Goal: Task Accomplishment & Management: Use online tool/utility

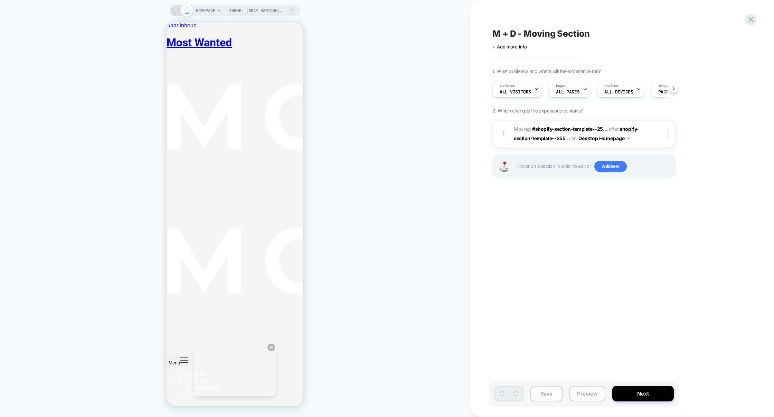
scroll to position [0, 0]
click at [615, 169] on span "Add new" at bounding box center [611, 166] width 32 height 11
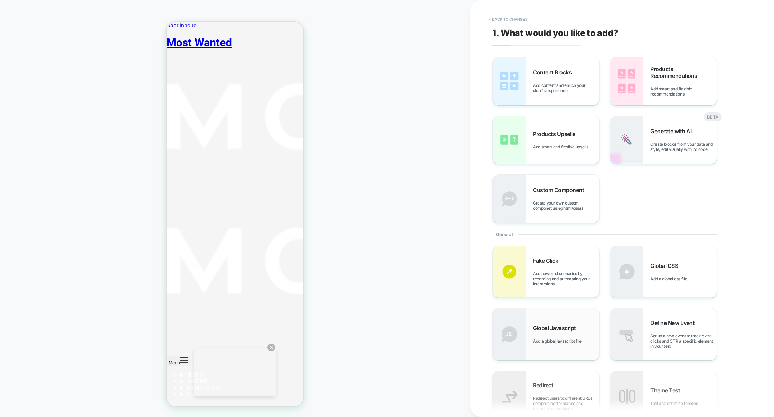
click at [569, 337] on div "Global Javascript Add a global javascript file" at bounding box center [566, 333] width 66 height 19
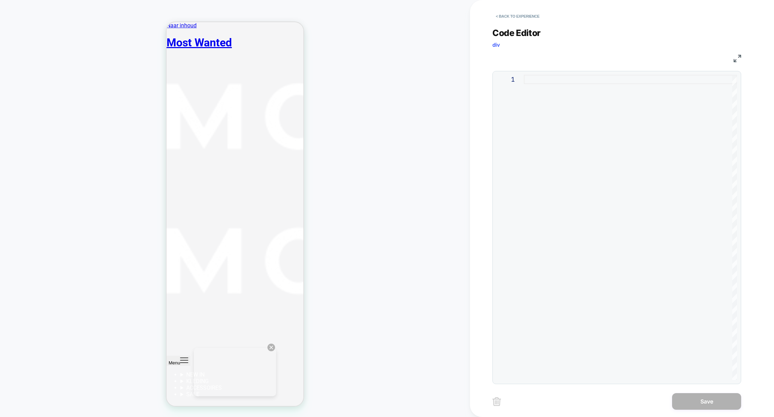
click at [563, 241] on div at bounding box center [630, 227] width 213 height 305
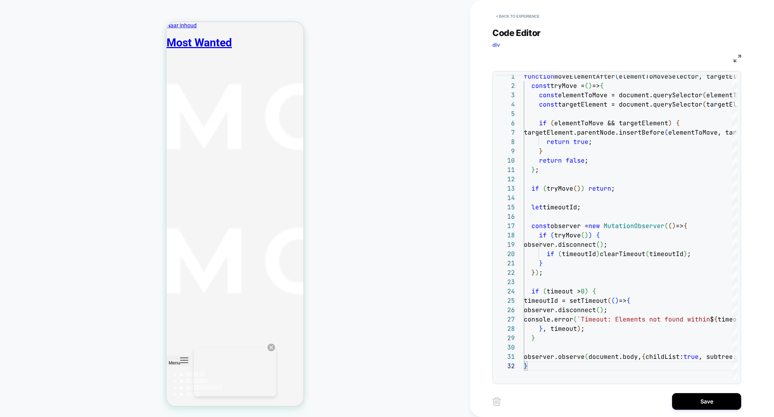
click at [736, 60] on img at bounding box center [738, 59] width 8 height 8
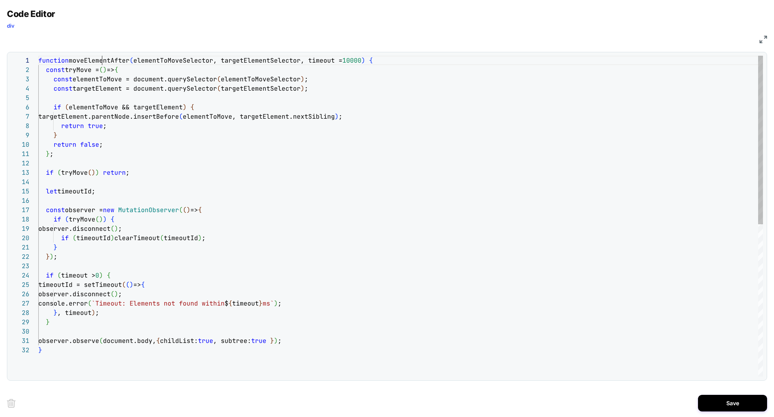
click at [101, 60] on div "return true ; } return false ; } ; if ( tryMove ( ) ) return ; let timeoutId; c…" at bounding box center [400, 361] width 725 height 610
click at [382, 63] on div "return true ; } return false ; } ; if ( tryMove ( ) ) return ; let timeoutId; c…" at bounding box center [400, 361] width 725 height 610
click at [94, 62] on div "return true ; } return false ; } ; if ( tryMove ( ) ) return ; let timeoutId; c…" at bounding box center [400, 361] width 725 height 610
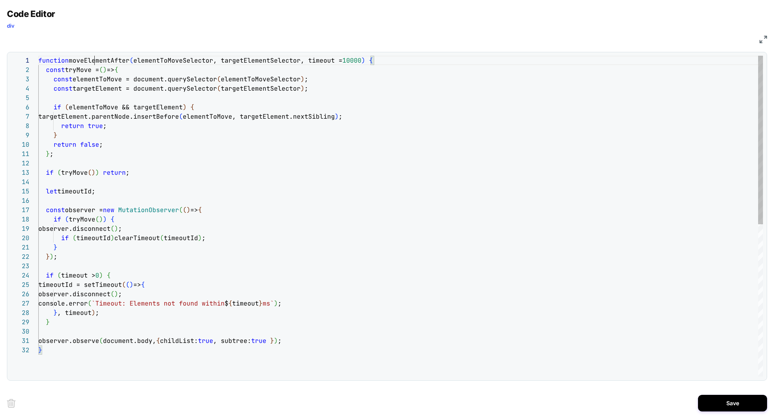
click at [94, 62] on div "return true ; } return false ; } ; if ( tryMove ( ) ) return ; let timeoutId; c…" at bounding box center [400, 361] width 725 height 610
click at [41, 63] on div "return true ; } return false ; } ; if ( tryMove ( ) ) return ; let timeoutId; c…" at bounding box center [400, 361] width 725 height 610
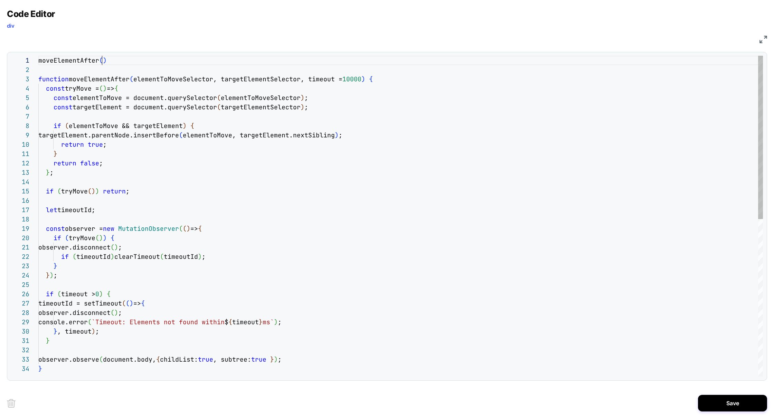
scroll to position [0, 64]
click at [176, 146] on div "return true ; } return false ; } ; if ( tryMove ( ) ) return ; let timeoutId; c…" at bounding box center [400, 370] width 725 height 628
click at [137, 61] on div "return true ; } return false ; } ; if ( tryMove ( ) ) return ; let timeoutId; c…" at bounding box center [400, 370] width 725 height 628
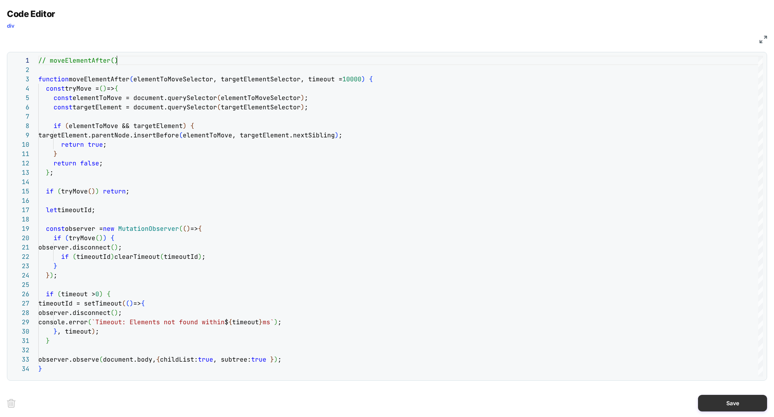
type textarea "**********"
click at [732, 396] on button "Save" at bounding box center [732, 402] width 69 height 17
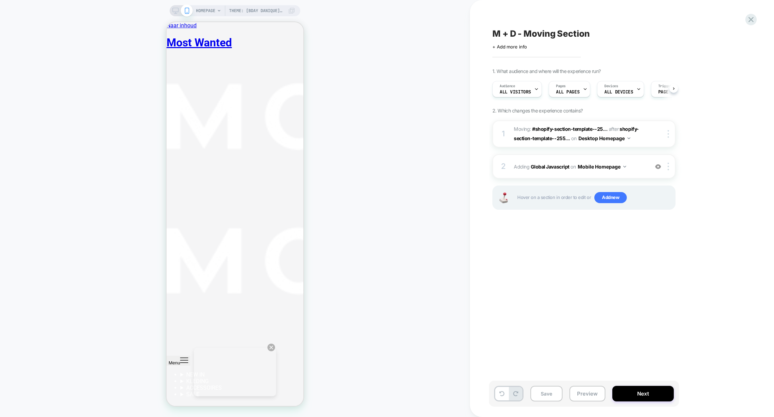
scroll to position [0, 0]
click at [668, 166] on img at bounding box center [668, 166] width 1 height 8
click at [664, 240] on div "Target All Devices" at bounding box center [670, 240] width 62 height 19
click at [572, 392] on button "Preview" at bounding box center [588, 393] width 36 height 16
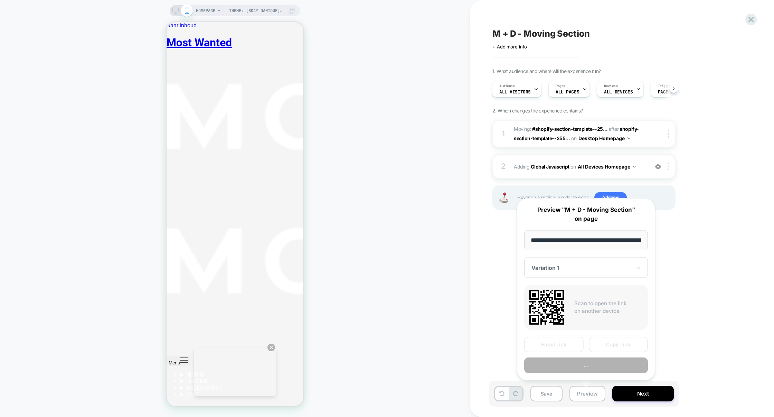
scroll to position [0, 58]
click at [573, 363] on button "Preview" at bounding box center [586, 365] width 124 height 16
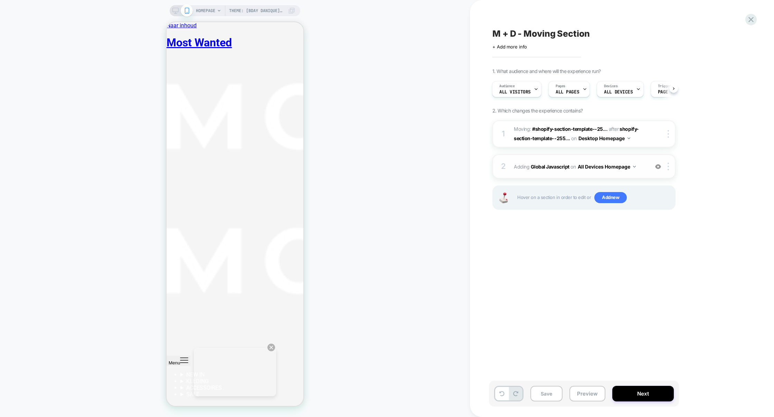
click at [540, 178] on div "2 Adding Global Javascript on All Devices Homepage Add Before Add After Target …" at bounding box center [584, 166] width 183 height 24
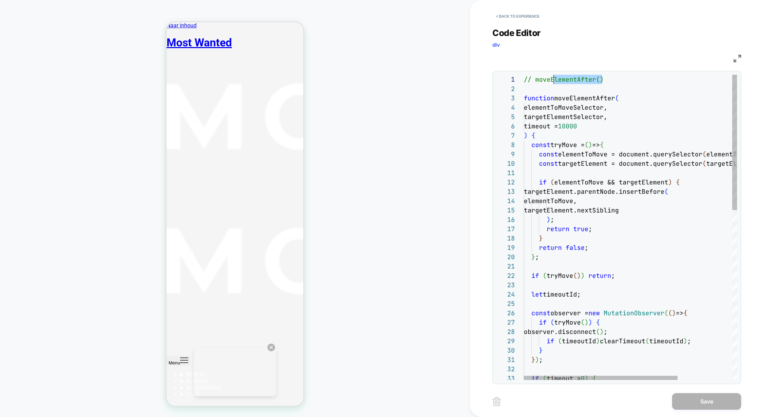
scroll to position [0, 0]
drag, startPoint x: 608, startPoint y: 80, endPoint x: 517, endPoint y: 80, distance: 90.9
click at [517, 80] on div "1 2 3 4 5 6 7 8 9 10 11 12 13 14 15 16 17 18 19 20 21 22 23 24 25 26 27 28 29 3…" at bounding box center [616, 227] width 241 height 305
drag, startPoint x: 544, startPoint y: 87, endPoint x: 478, endPoint y: 68, distance: 67.8
click at [478, 68] on div "< Back to experience Code Editor div JS 1 2 3 4 5 6 7 8 9 10 11 12 13 14 15 16 …" at bounding box center [622, 208] width 304 height 417
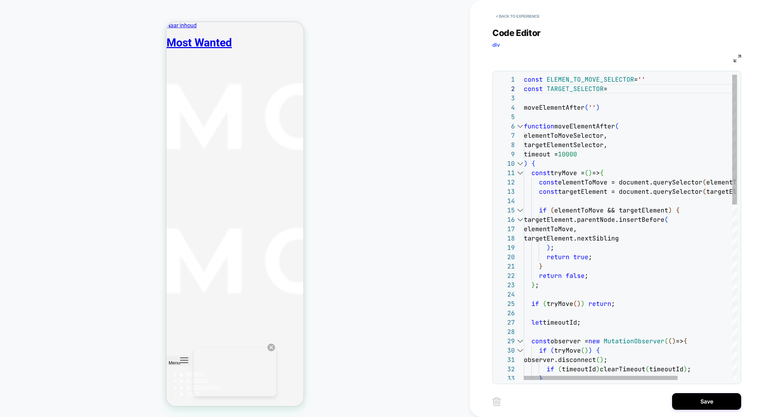
scroll to position [9, 86]
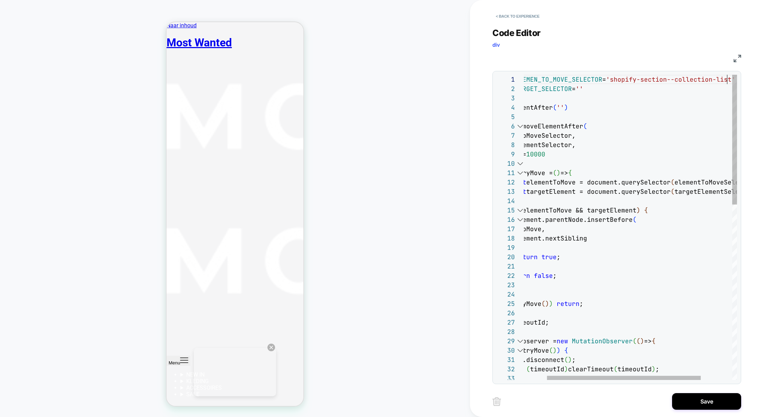
scroll to position [0, 235]
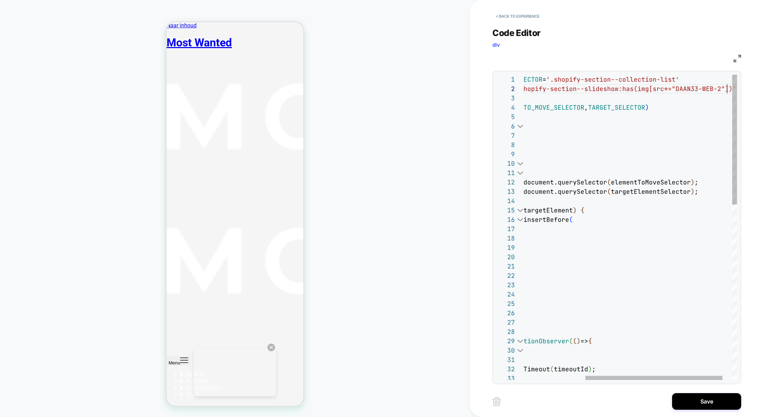
type textarea "**********"
click at [738, 59] on img at bounding box center [738, 59] width 8 height 8
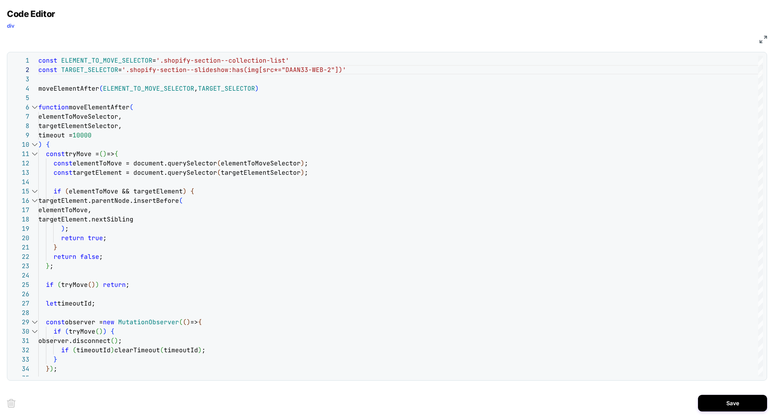
click at [765, 40] on img at bounding box center [764, 40] width 8 height 8
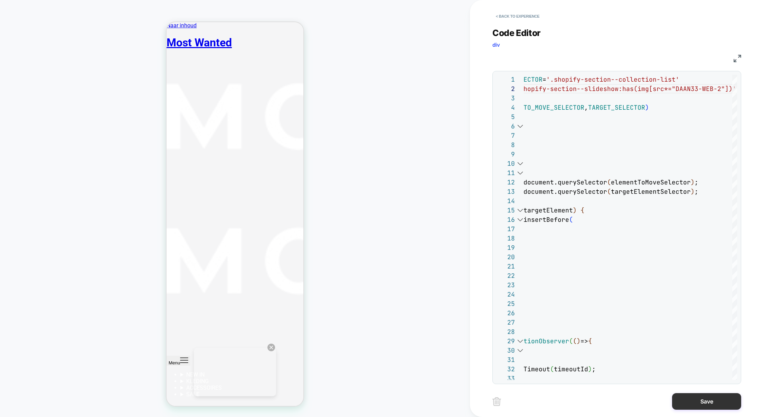
click at [700, 401] on button "Save" at bounding box center [706, 401] width 69 height 17
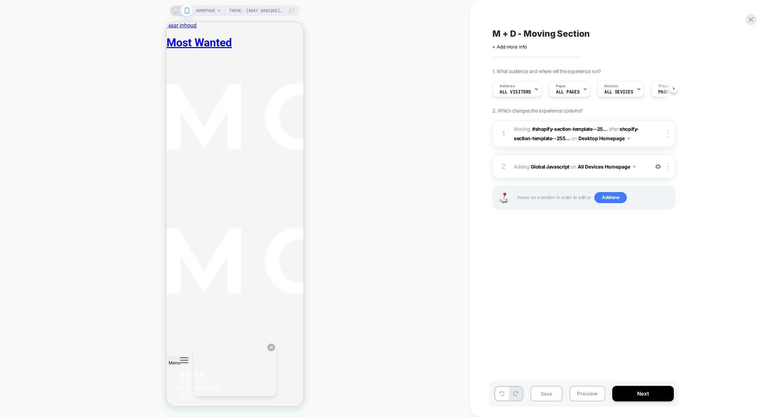
scroll to position [0, 0]
click at [669, 137] on img at bounding box center [668, 134] width 1 height 8
click at [656, 150] on div "Delete" at bounding box center [670, 150] width 62 height 19
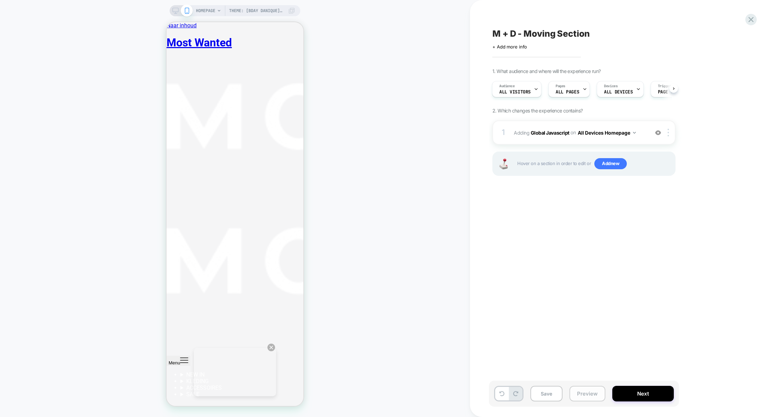
click at [590, 391] on button "Preview" at bounding box center [588, 393] width 36 height 16
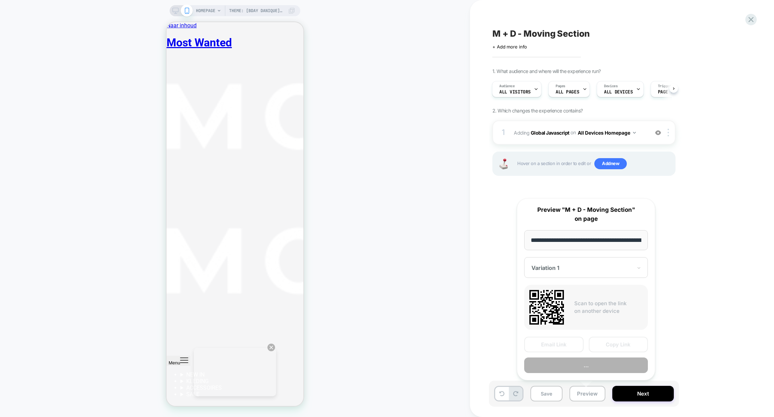
scroll to position [0, 58]
click at [583, 366] on button "Preview" at bounding box center [586, 365] width 124 height 16
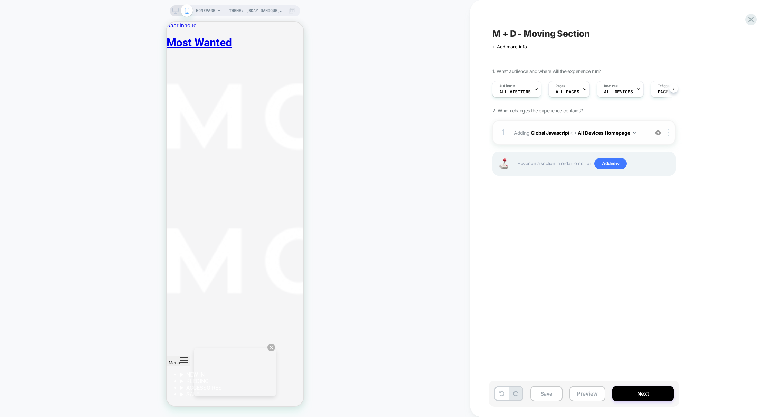
click at [570, 143] on div "1 Adding Global Javascript on All Devices Homepage Add Before Add After Target …" at bounding box center [584, 132] width 183 height 24
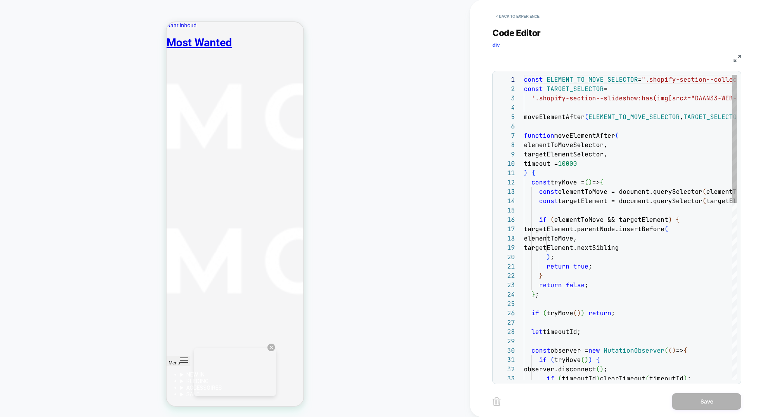
scroll to position [93, 0]
click at [736, 59] on img at bounding box center [738, 59] width 8 height 8
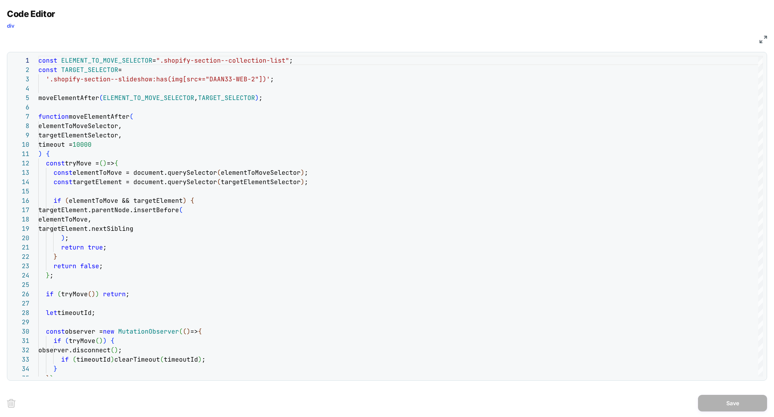
click at [763, 38] on img at bounding box center [764, 40] width 8 height 8
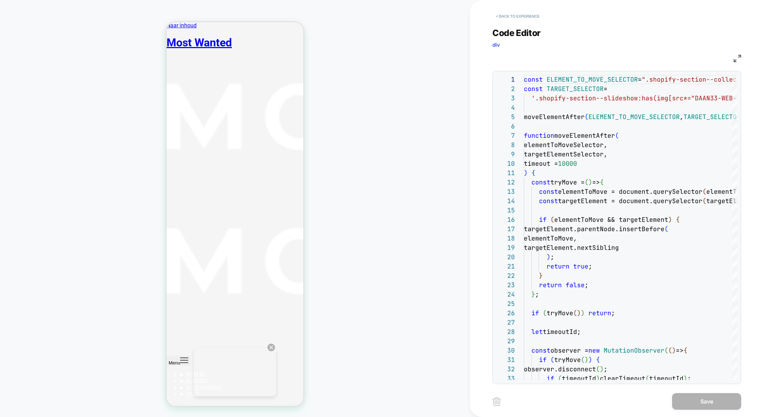
click at [514, 12] on button "< Back to experience" at bounding box center [518, 16] width 50 height 11
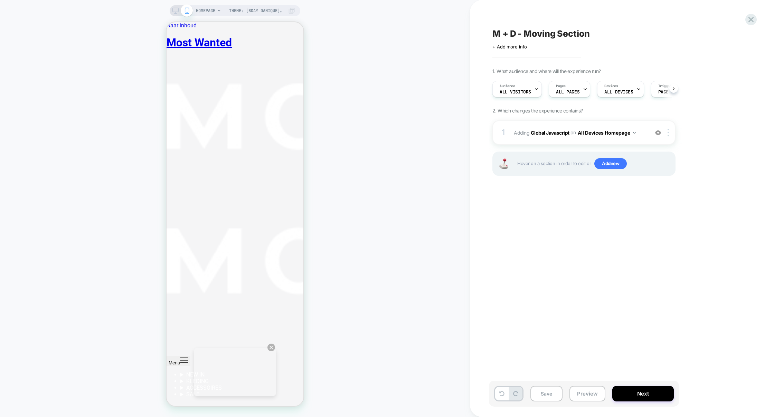
scroll to position [0, 0]
click at [549, 395] on button "Save" at bounding box center [547, 393] width 32 height 16
click at [577, 397] on button "Preview" at bounding box center [588, 393] width 36 height 16
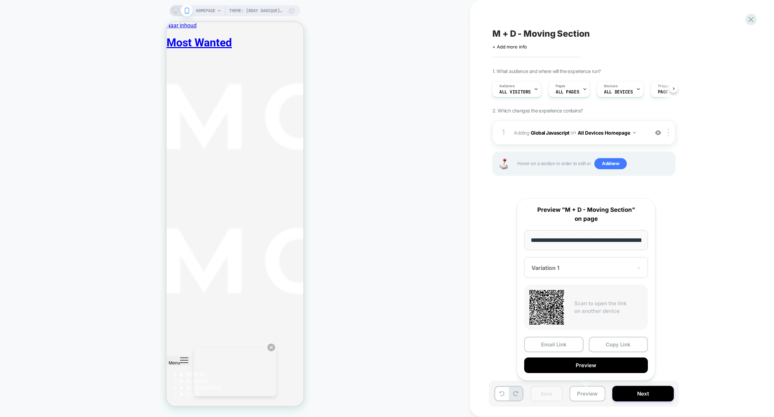
scroll to position [0, 58]
click at [608, 344] on button "Copy Link" at bounding box center [618, 345] width 59 height 16
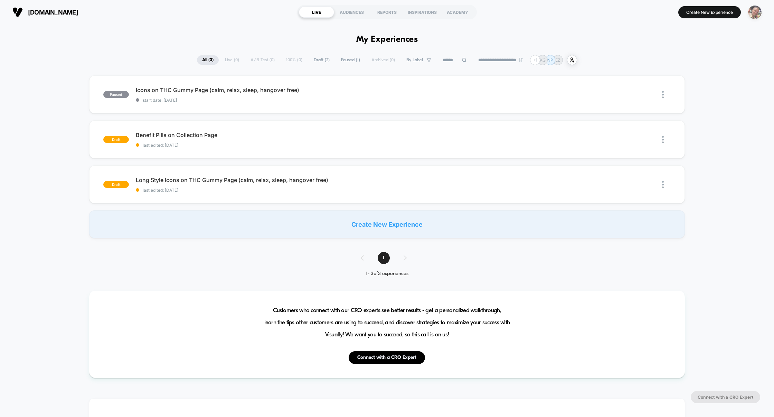
click at [750, 11] on img "button" at bounding box center [754, 12] width 13 height 13
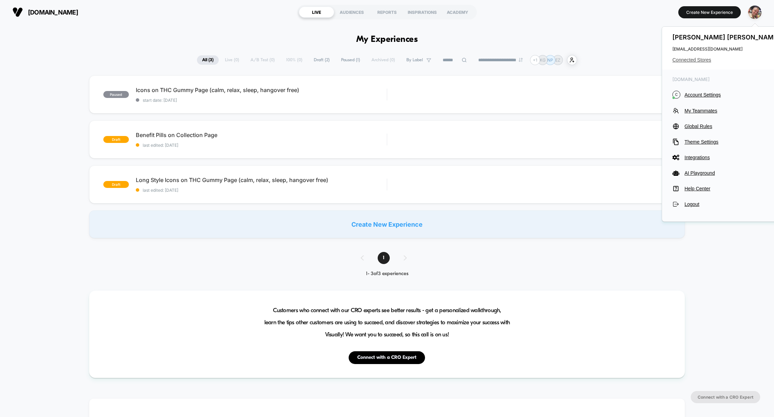
click at [699, 61] on span "Connected Stores" at bounding box center [727, 60] width 109 height 6
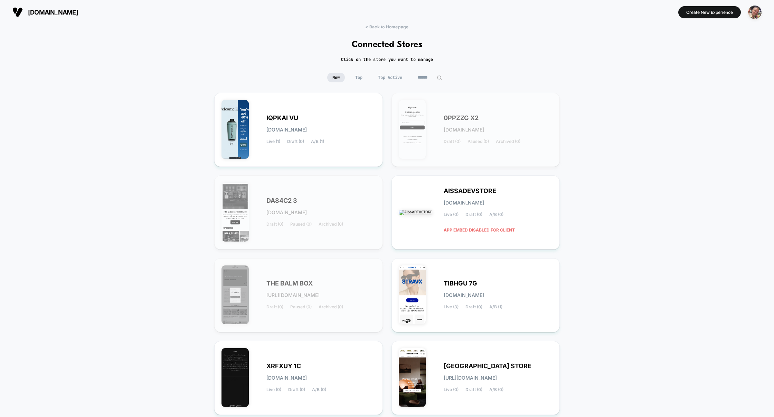
click at [423, 75] on input at bounding box center [430, 78] width 35 height 10
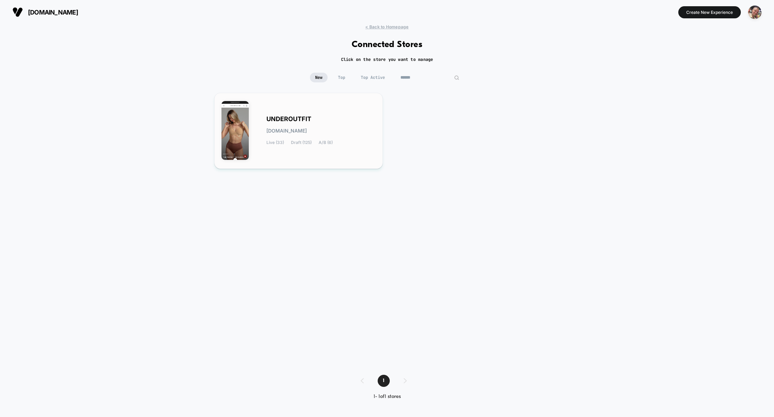
type input "******"
click at [330, 114] on div "UNDEROUTFIT underoutfit.myshopify.com Live (33) Draft (125) A/B (6)" at bounding box center [299, 131] width 154 height 62
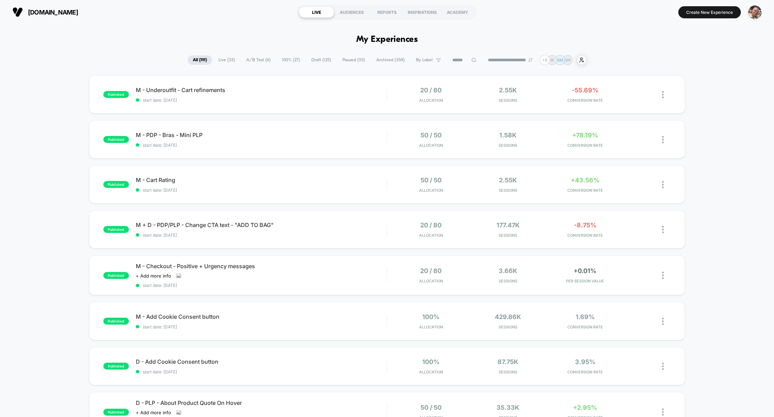
click at [223, 63] on span "Live ( 33 )" at bounding box center [226, 59] width 27 height 9
click at [197, 58] on span "All ( 191 )" at bounding box center [199, 59] width 25 height 9
click at [449, 59] on input at bounding box center [464, 60] width 35 height 8
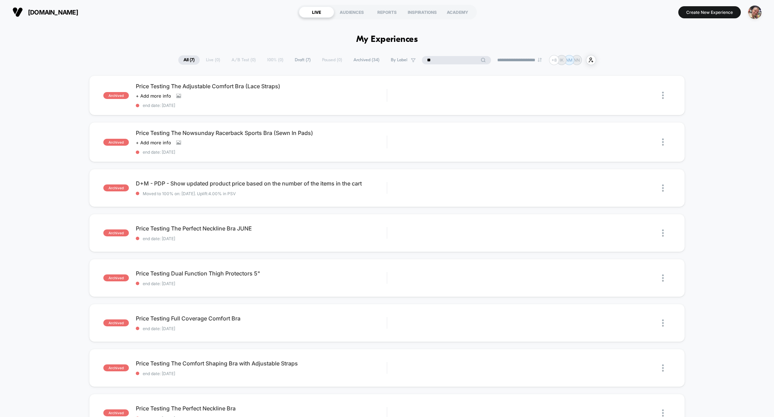
type input "*"
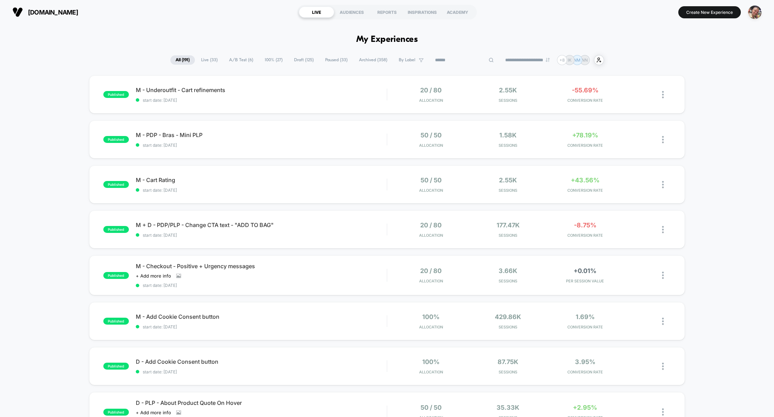
click at [396, 58] on span "By Label" at bounding box center [411, 59] width 35 height 9
click at [259, 55] on span "A/B Test ( 6 )" at bounding box center [258, 59] width 35 height 9
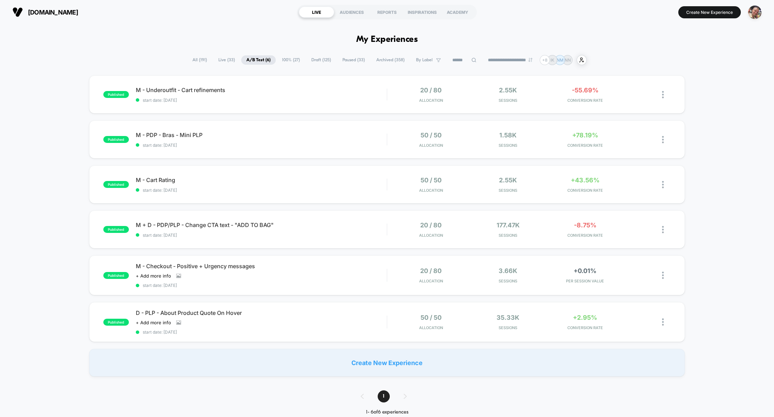
click at [199, 58] on span "All ( 191 )" at bounding box center [199, 59] width 25 height 9
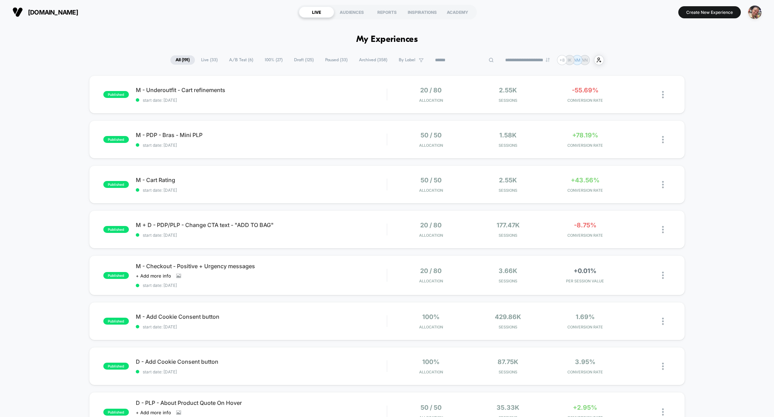
click at [457, 62] on input at bounding box center [464, 60] width 69 height 8
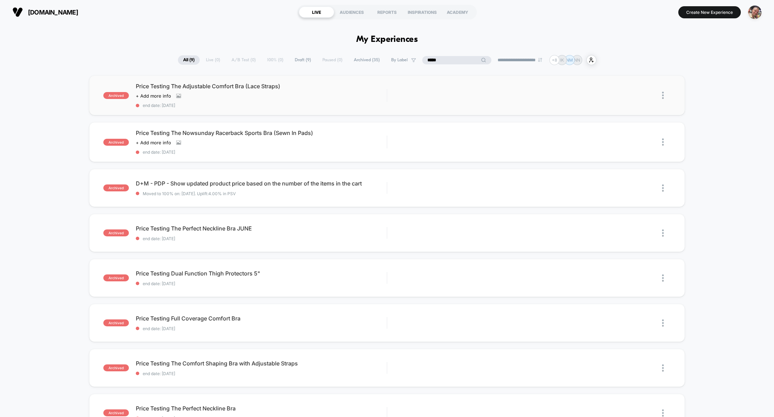
type input "*****"
drag, startPoint x: 292, startPoint y: 87, endPoint x: 137, endPoint y: 85, distance: 155.2
click at [137, 86] on span "Price Testing The Adjustable Comfort Bra (Lace Straps)" at bounding box center [261, 86] width 251 height 7
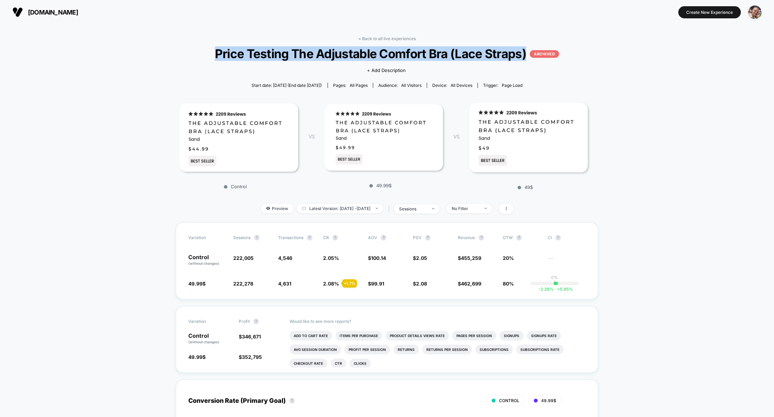
drag, startPoint x: 212, startPoint y: 55, endPoint x: 526, endPoint y: 60, distance: 314.9
click at [526, 60] on span "Price Testing The Adjustable Comfort Bra (Lace Straps) ARCHIVED" at bounding box center [387, 53] width 374 height 15
copy span "Price Testing The Adjustable Comfort Bra (Lace Straps)"
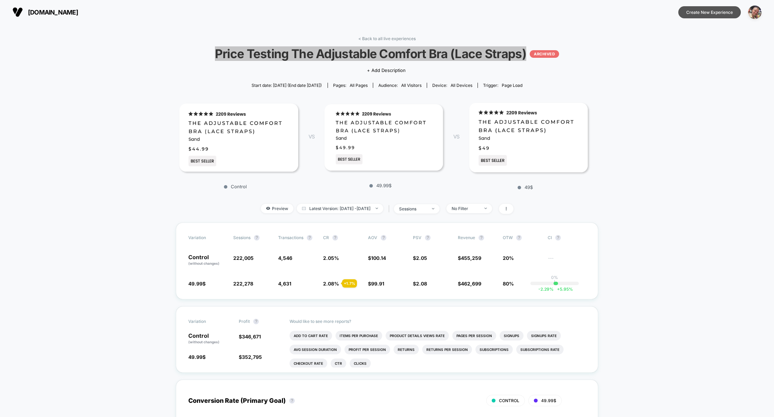
click at [698, 15] on button "Create New Experience" at bounding box center [710, 12] width 63 height 12
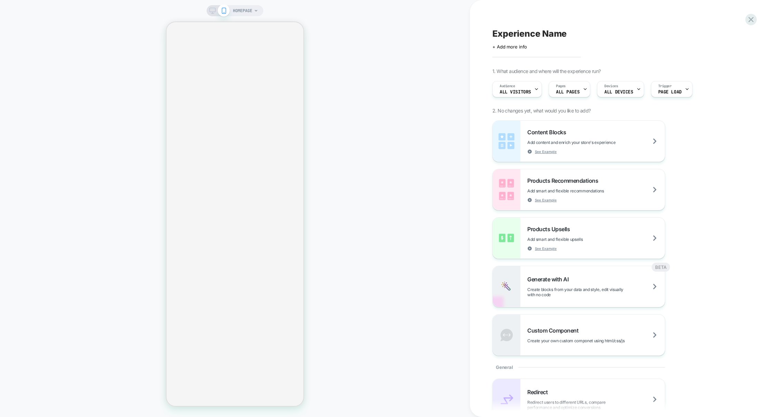
click at [524, 39] on div "Click to edit experience details + Add more info" at bounding box center [568, 44] width 151 height 11
click at [522, 36] on span "Experience Name" at bounding box center [530, 33] width 74 height 10
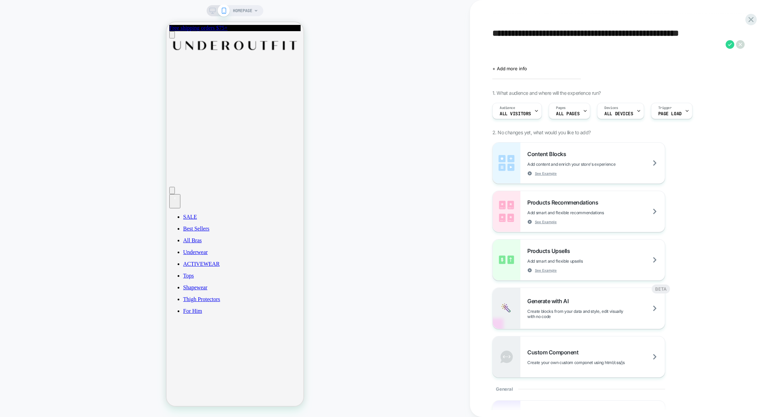
drag, startPoint x: 674, startPoint y: 32, endPoint x: 522, endPoint y: 46, distance: 153.1
click at [522, 46] on textarea "**********" at bounding box center [608, 44] width 230 height 32
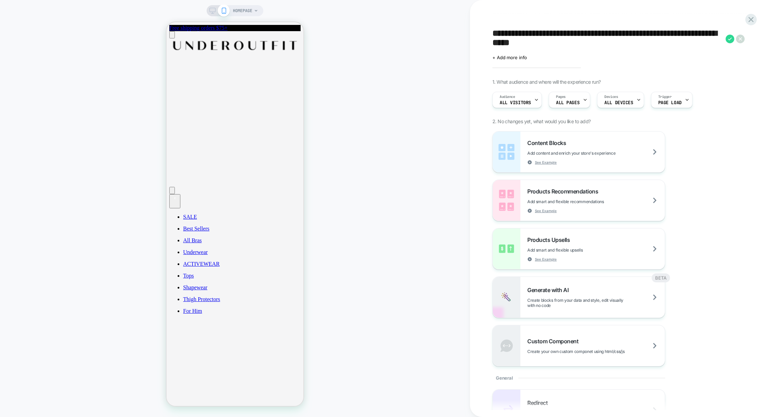
click at [640, 43] on textarea "**********" at bounding box center [608, 38] width 230 height 21
drag, startPoint x: 551, startPoint y: 34, endPoint x: 667, endPoint y: 35, distance: 116.2
click at [667, 35] on textarea "**********" at bounding box center [608, 38] width 230 height 21
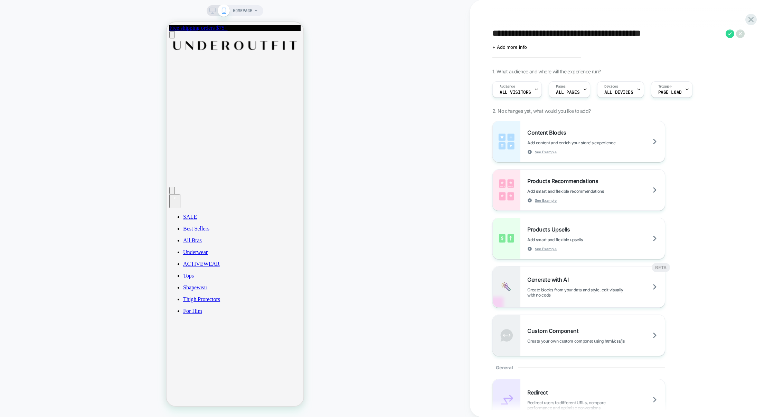
click at [688, 35] on textarea "**********" at bounding box center [608, 33] width 230 height 11
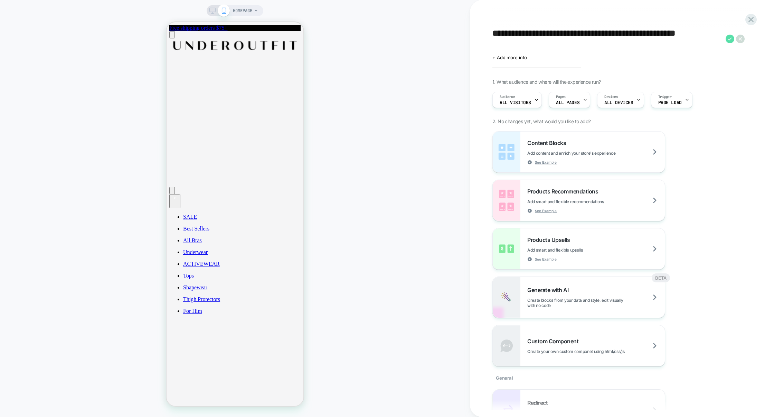
type textarea "**********"
click at [729, 39] on icon at bounding box center [730, 38] width 4 height 3
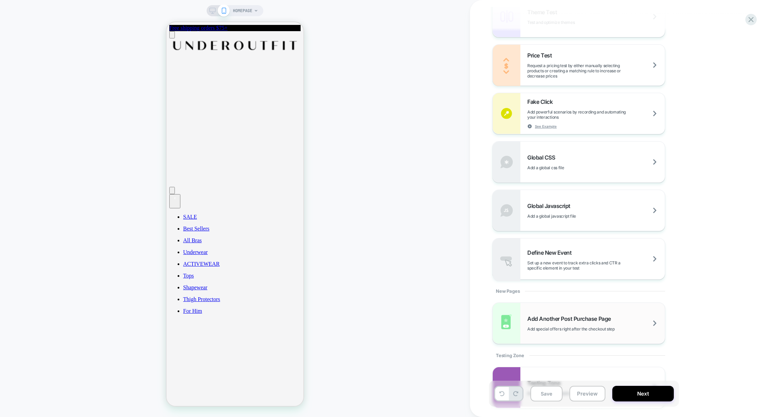
scroll to position [418, 0]
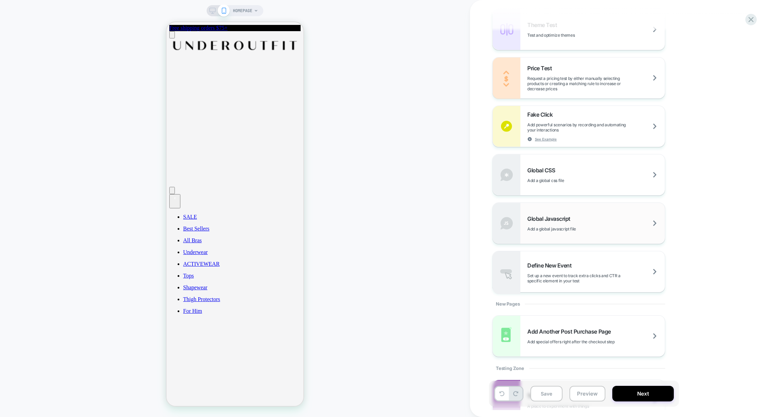
click at [576, 232] on div "Global Javascript Add a global javascript file" at bounding box center [579, 223] width 172 height 41
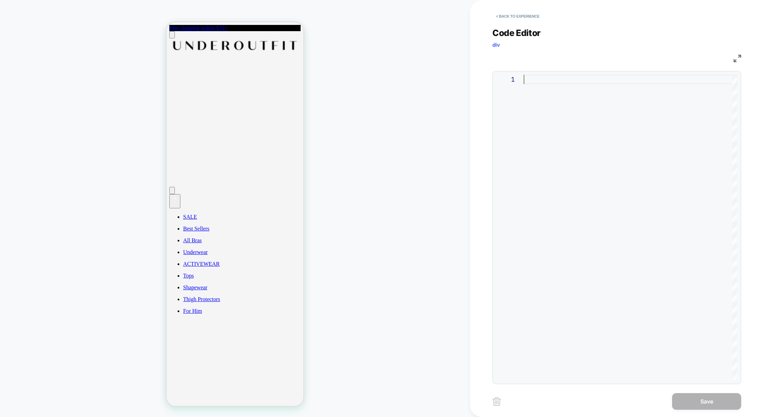
click at [588, 157] on div at bounding box center [630, 227] width 213 height 305
type textarea "**********"
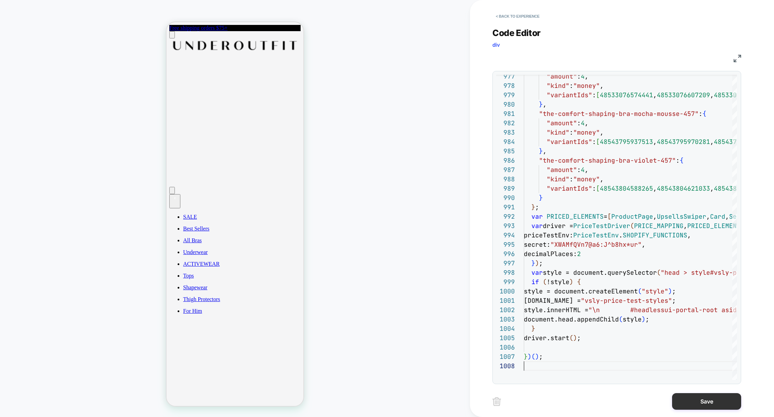
click at [712, 401] on button "Save" at bounding box center [706, 401] width 69 height 17
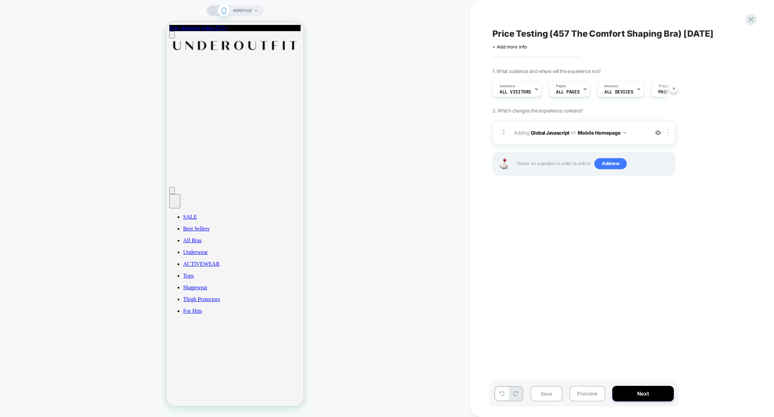
scroll to position [0, 0]
click at [669, 132] on img at bounding box center [668, 133] width 1 height 8
click at [654, 205] on div "Target All Devices" at bounding box center [670, 206] width 62 height 19
click at [601, 132] on button "All Devices Homepage" at bounding box center [607, 133] width 58 height 10
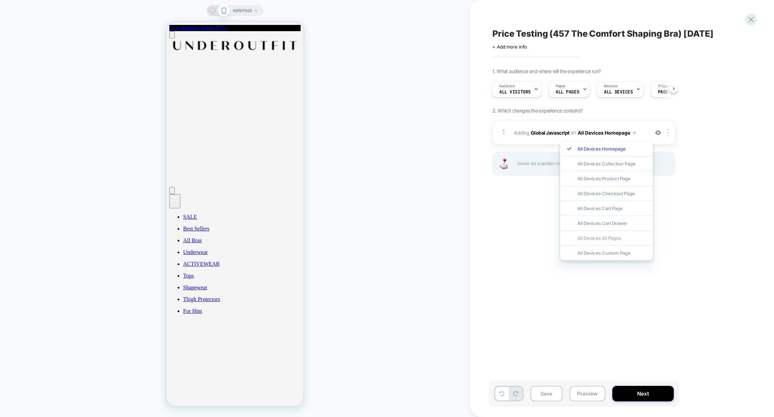
click at [597, 240] on div "All Devices All Pages" at bounding box center [606, 237] width 93 height 15
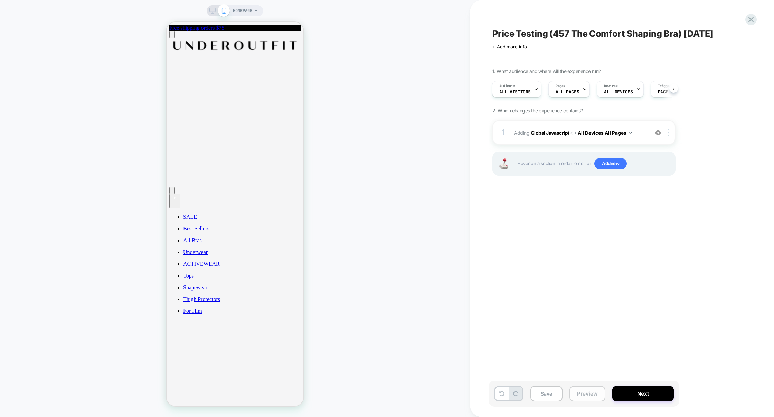
click at [581, 392] on button "Preview" at bounding box center [588, 393] width 36 height 16
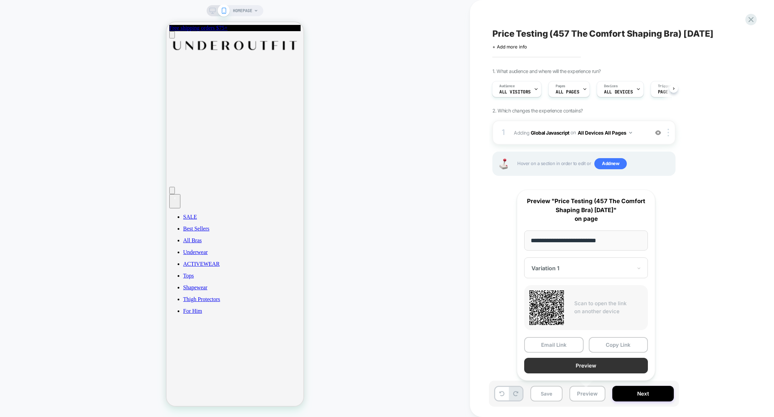
click at [585, 366] on button "Preview" at bounding box center [586, 365] width 124 height 16
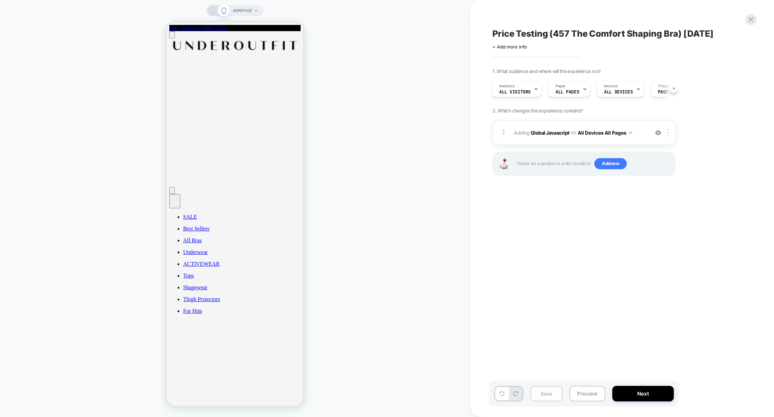
click at [549, 398] on button "Save" at bounding box center [547, 393] width 32 height 16
click at [578, 398] on button "Preview" at bounding box center [588, 393] width 36 height 16
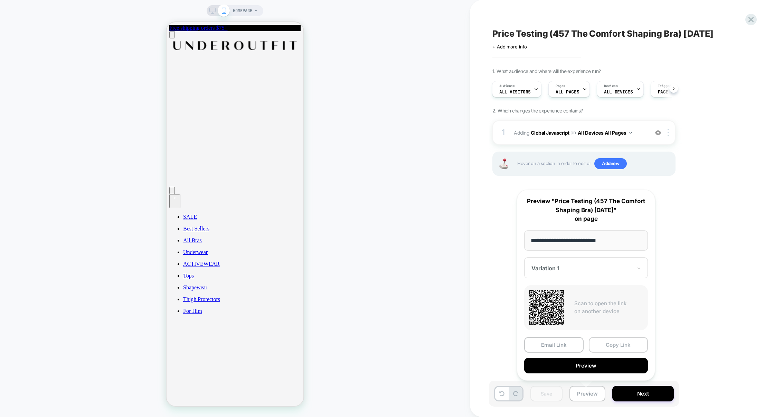
click at [614, 347] on button "Copy Link" at bounding box center [618, 345] width 59 height 16
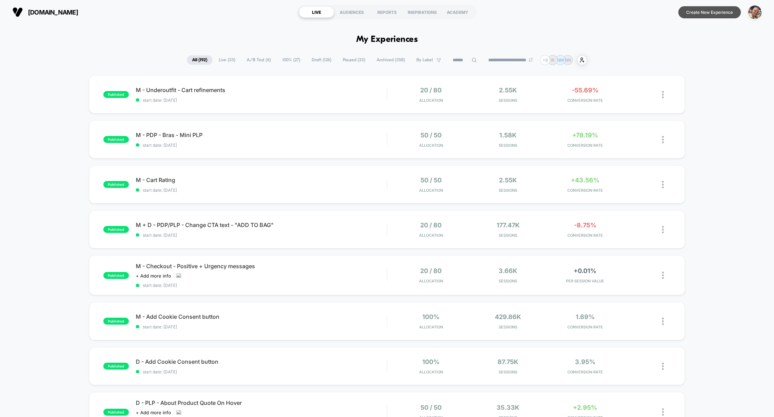
click at [708, 14] on button "Create New Experience" at bounding box center [710, 12] width 63 height 12
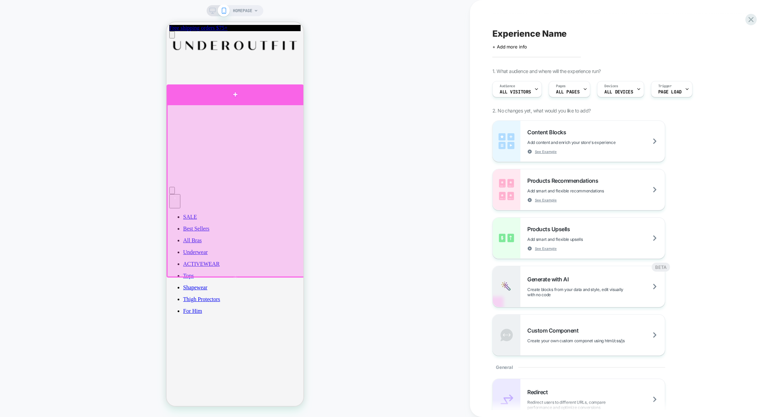
click at [264, 102] on div at bounding box center [235, 94] width 137 height 20
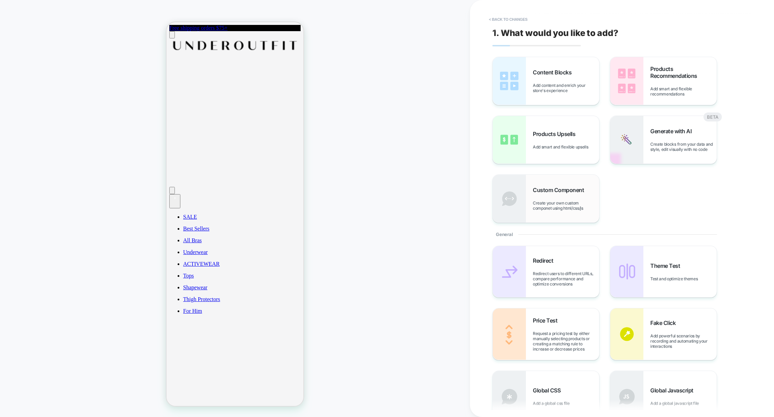
scroll to position [273, 0]
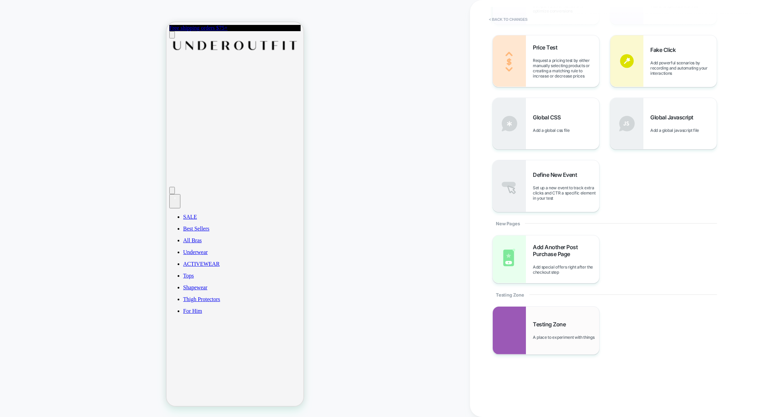
click at [556, 322] on span "Testing Zone" at bounding box center [551, 323] width 36 height 7
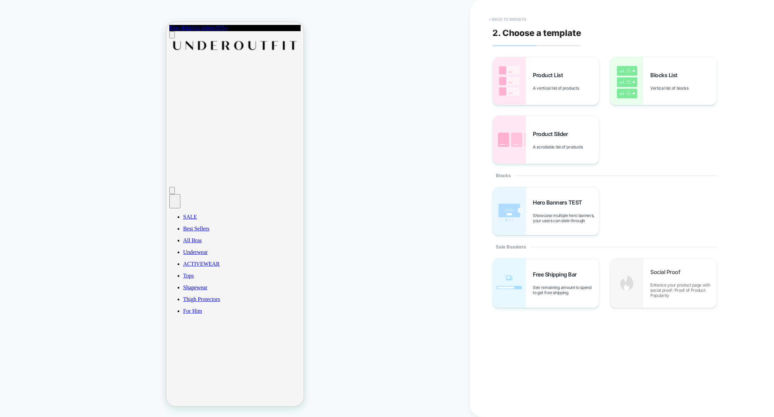
click at [517, 20] on button "< Back to widgets" at bounding box center [508, 19] width 44 height 11
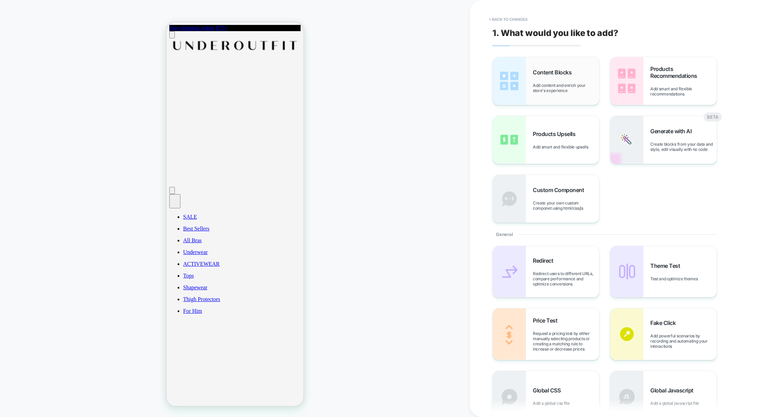
click at [560, 89] on span "Add content and enrich your store's experience" at bounding box center [566, 88] width 66 height 10
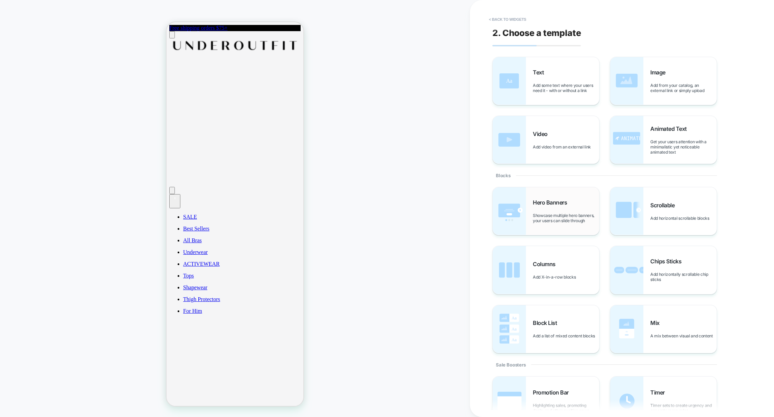
click at [551, 208] on div "Hero Banners Showcase multiple hero banners, your users can slide through" at bounding box center [566, 211] width 66 height 24
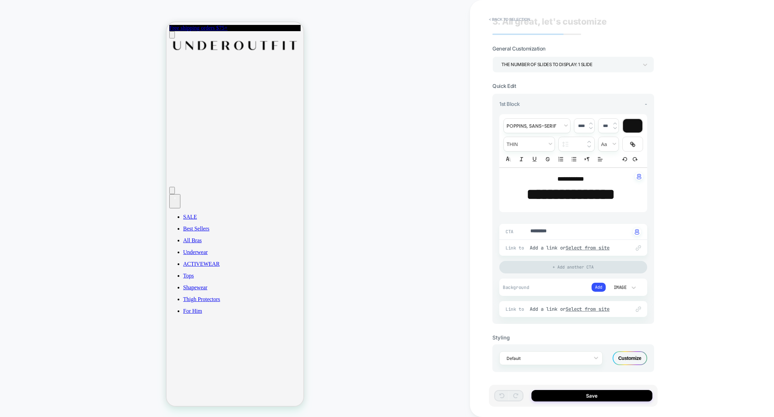
scroll to position [0, 0]
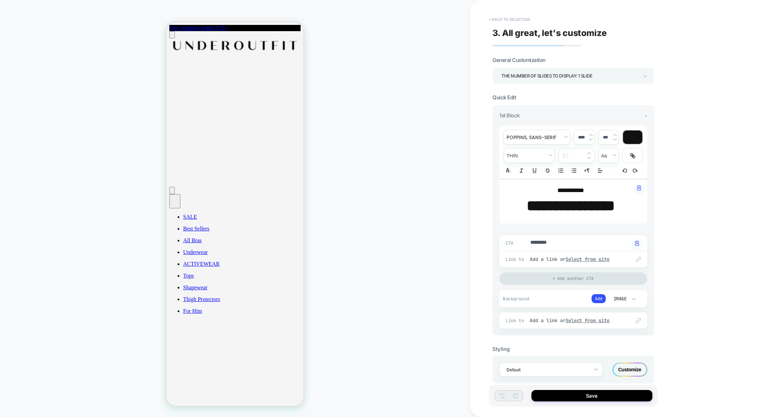
click at [512, 21] on button "< Back to selection" at bounding box center [510, 19] width 48 height 11
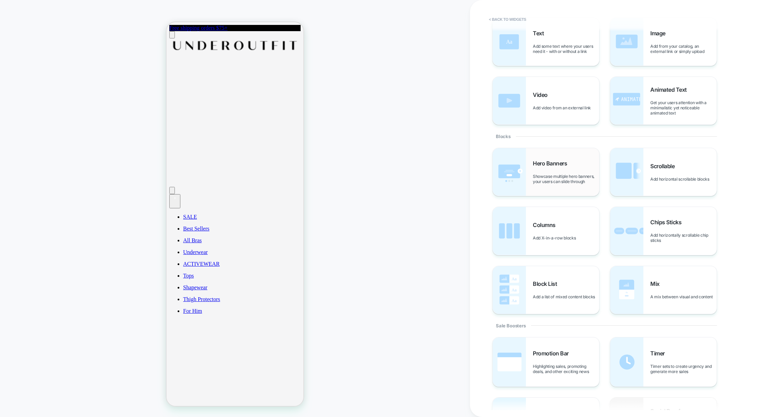
scroll to position [165, 0]
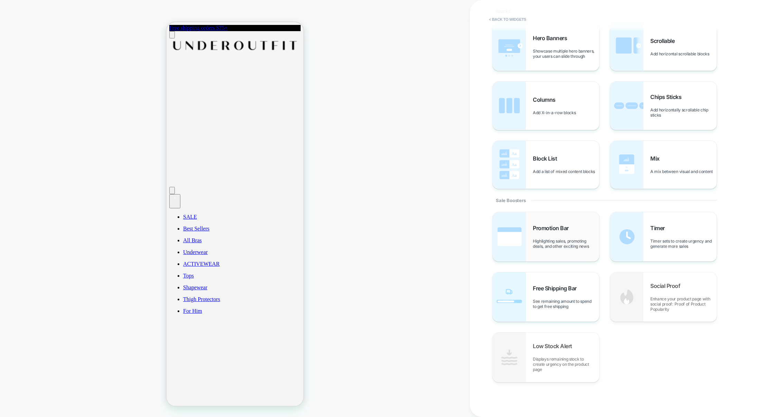
click at [573, 228] on div "Promotion Bar Highlighting sales, promoting deals, and other exciting news" at bounding box center [566, 236] width 66 height 24
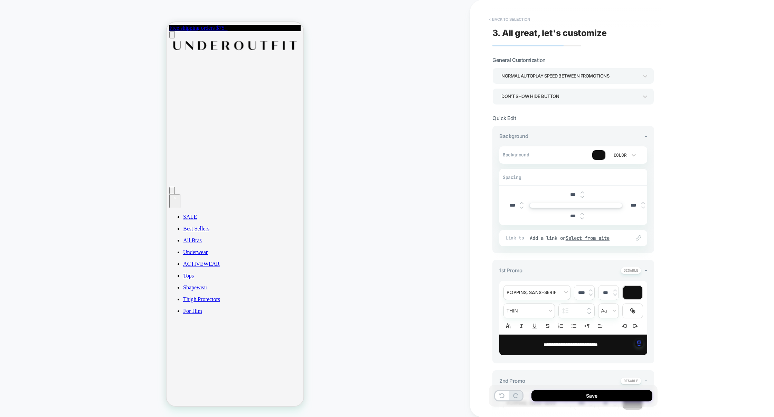
click at [513, 19] on button "< Back to selection" at bounding box center [510, 19] width 48 height 11
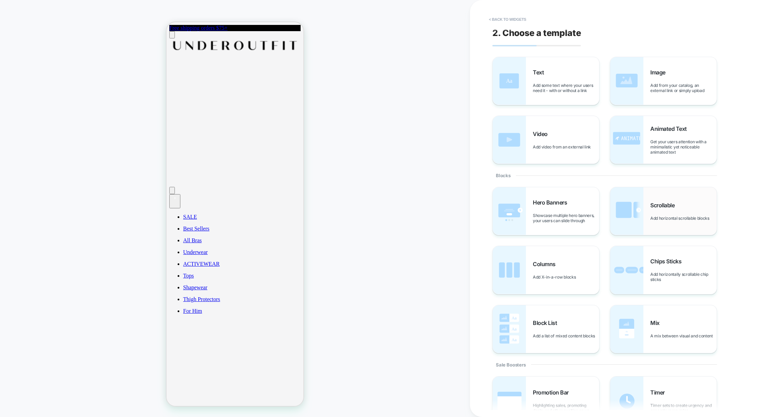
click at [632, 210] on img at bounding box center [626, 211] width 33 height 48
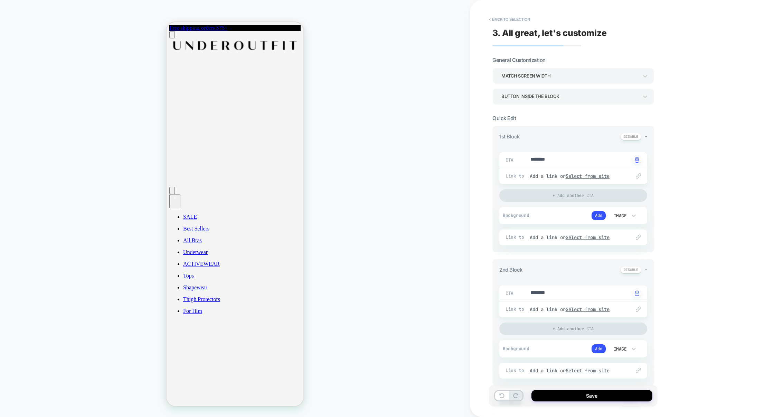
type textarea "*"
click at [520, 17] on button "< Back to selection" at bounding box center [510, 19] width 48 height 11
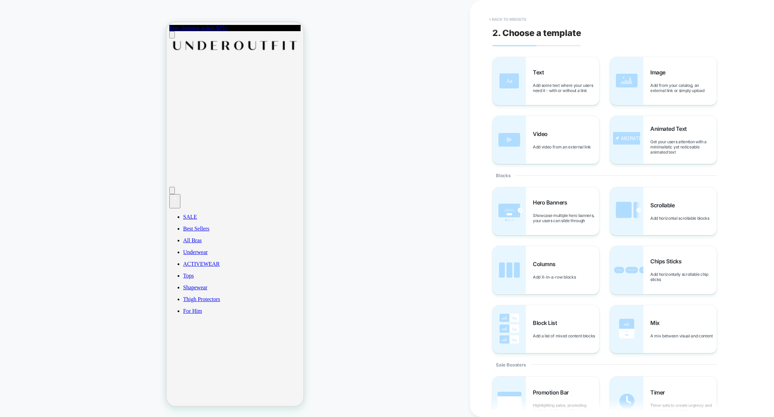
click at [520, 21] on button "< Back to widgets" at bounding box center [508, 19] width 44 height 11
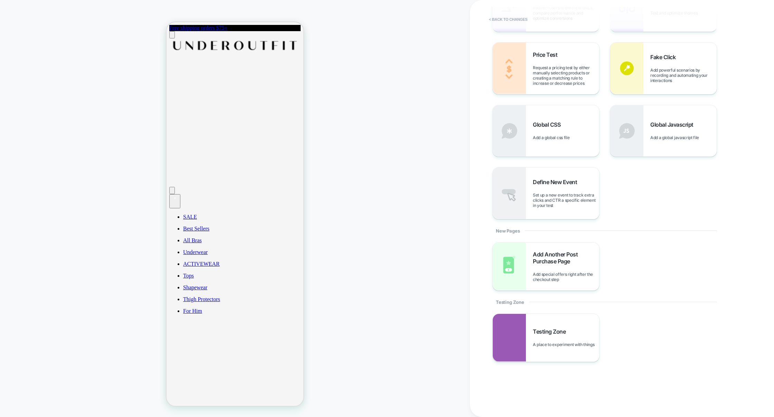
scroll to position [263, 0]
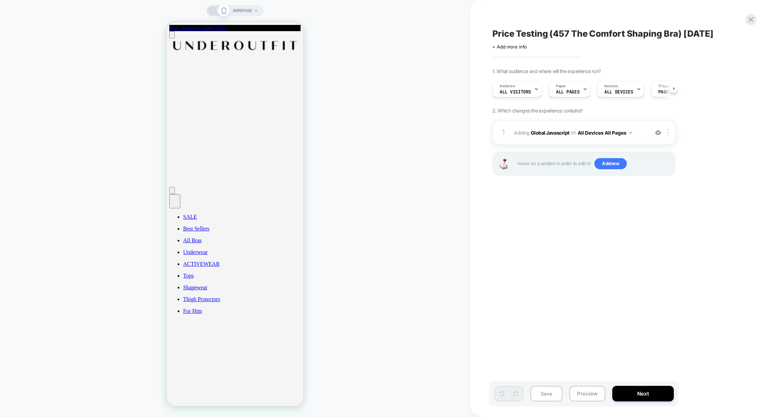
scroll to position [0, 0]
click at [615, 167] on span "Add new" at bounding box center [611, 163] width 32 height 11
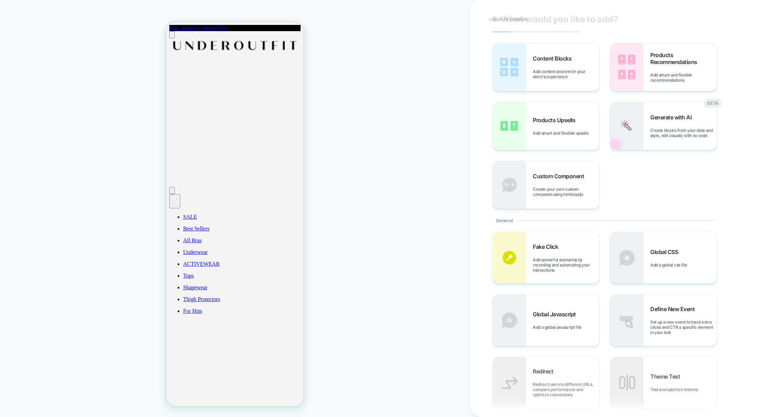
scroll to position [17, 0]
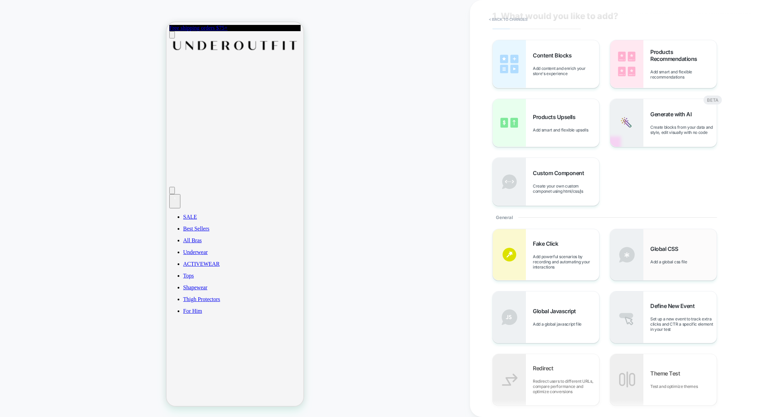
click at [679, 270] on div "Global CSS Add a global css file" at bounding box center [663, 254] width 106 height 51
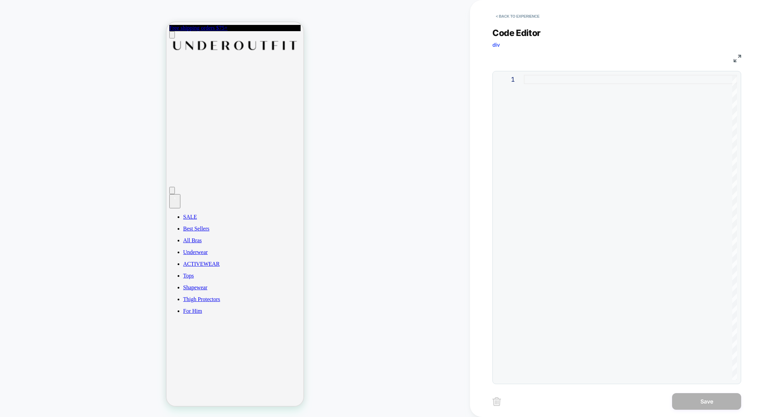
click at [570, 166] on div at bounding box center [630, 227] width 213 height 305
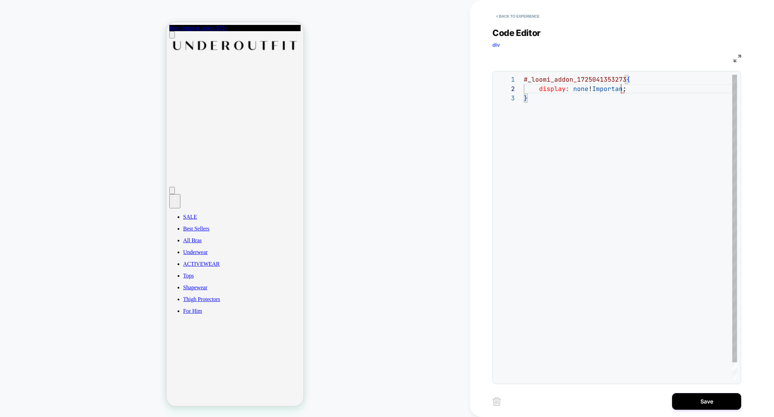
scroll to position [9, 101]
click at [583, 193] on div "# _ loomi_addon_1725041353273 { display: none !important ; }" at bounding box center [630, 237] width 213 height 324
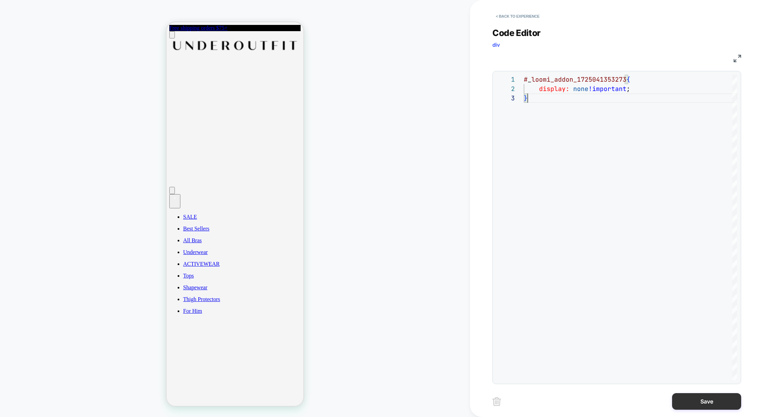
type textarea "**********"
click at [698, 396] on button "Save" at bounding box center [706, 401] width 69 height 17
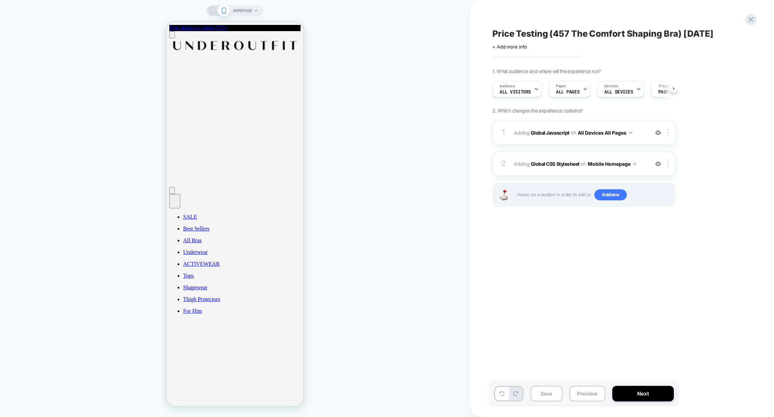
scroll to position [0, 0]
click at [614, 165] on button "Mobile Homepage" at bounding box center [612, 164] width 48 height 10
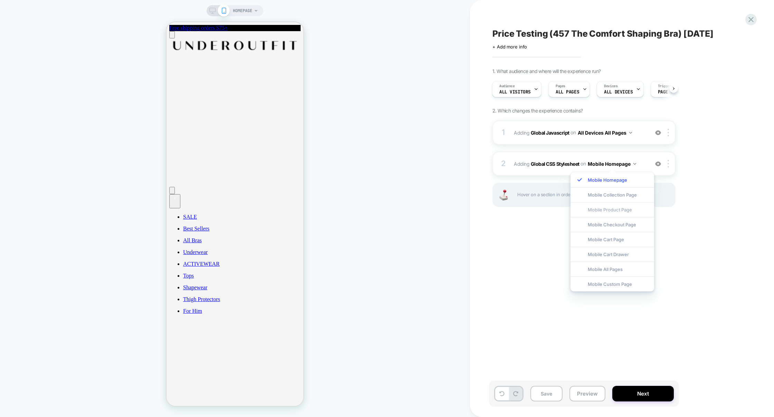
click at [625, 208] on div "Mobile Product Page" at bounding box center [613, 209] width 84 height 15
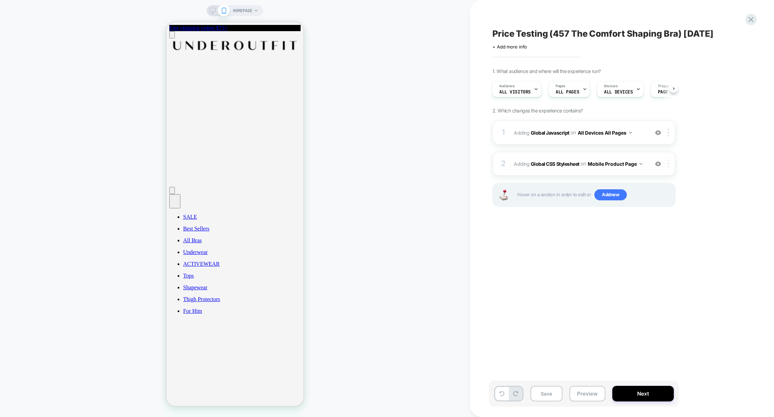
click at [671, 164] on div at bounding box center [669, 164] width 11 height 8
click at [666, 202] on div "Target All Devices" at bounding box center [670, 199] width 62 height 19
click at [589, 397] on button "Preview" at bounding box center [588, 393] width 36 height 16
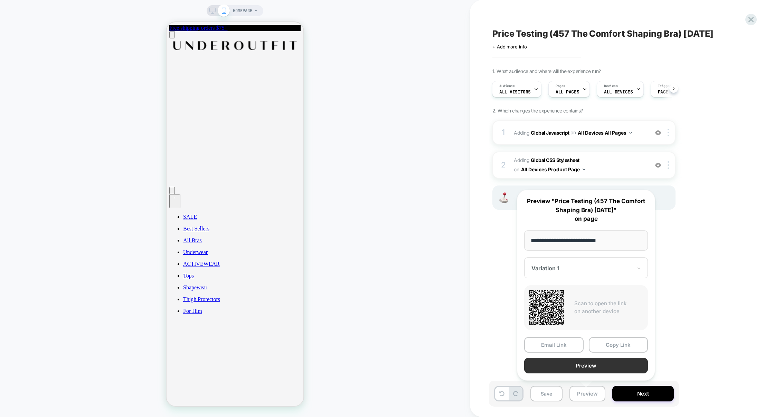
click at [593, 367] on button "Preview" at bounding box center [586, 365] width 124 height 16
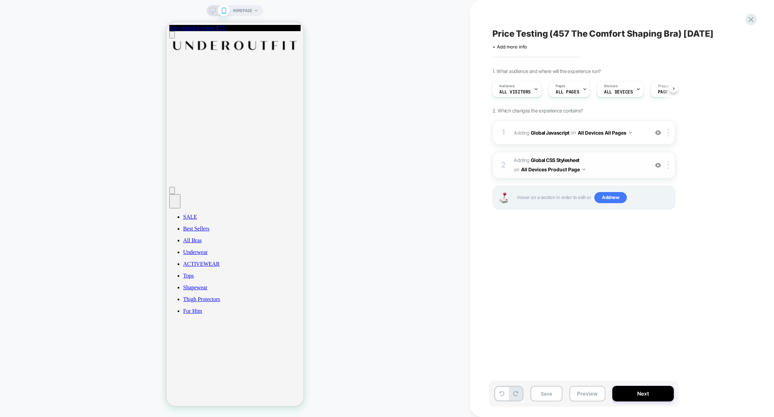
click at [620, 164] on span "Adding Global CSS Stylesheet on All Devices Product Page" at bounding box center [580, 165] width 132 height 19
click at [550, 396] on button "Save" at bounding box center [547, 393] width 32 height 16
click at [585, 395] on button "Preview" at bounding box center [588, 393] width 36 height 16
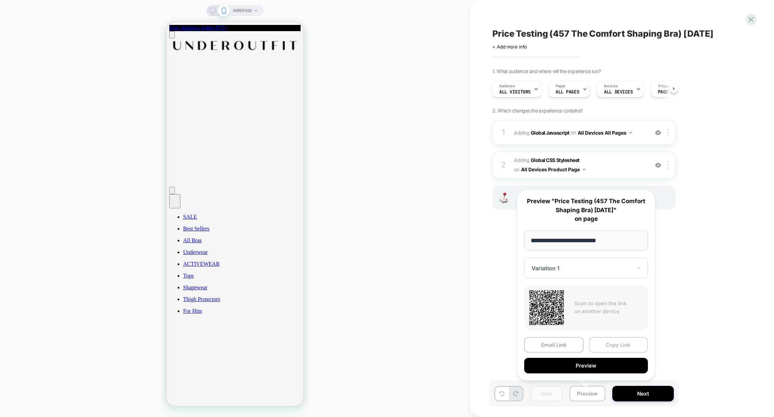
click at [619, 349] on button "Copy Link" at bounding box center [618, 345] width 59 height 16
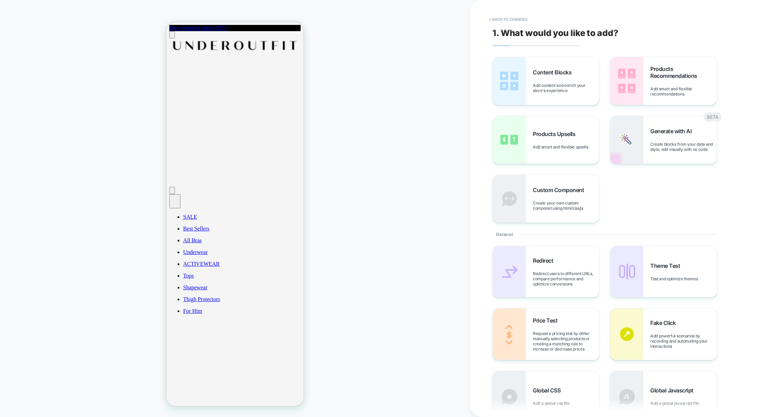
scroll to position [263, 0]
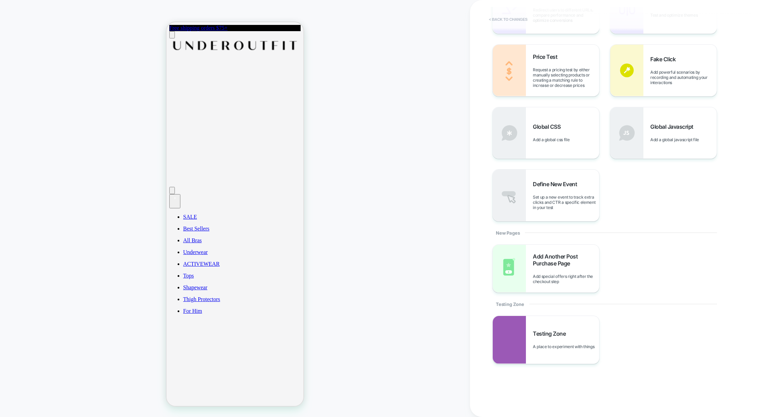
click at [502, 16] on button "< Back to changes" at bounding box center [509, 19] width 46 height 11
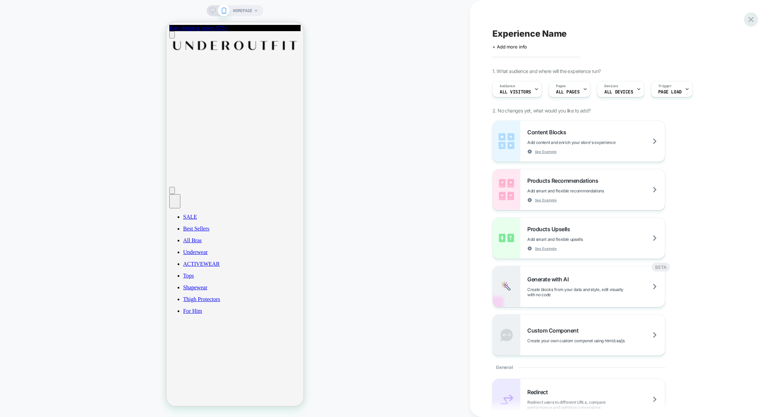
click at [754, 21] on icon at bounding box center [751, 19] width 9 height 9
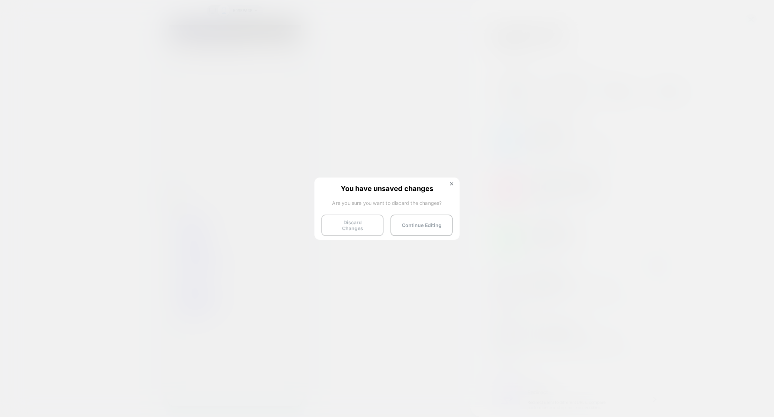
click at [371, 217] on button "Discard Changes" at bounding box center [352, 224] width 62 height 21
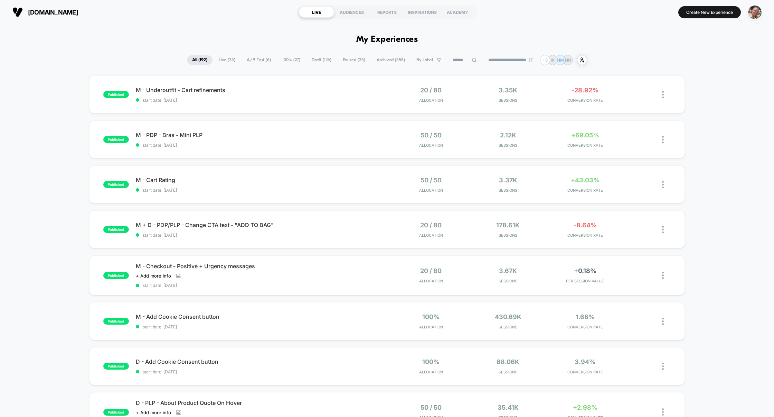
click at [228, 63] on span "Live ( 33 )" at bounding box center [227, 59] width 27 height 9
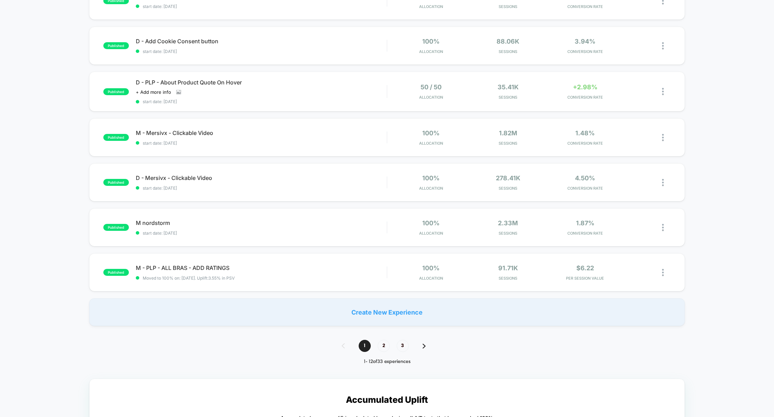
scroll to position [320, 0]
click at [385, 345] on span "2" at bounding box center [384, 345] width 12 height 12
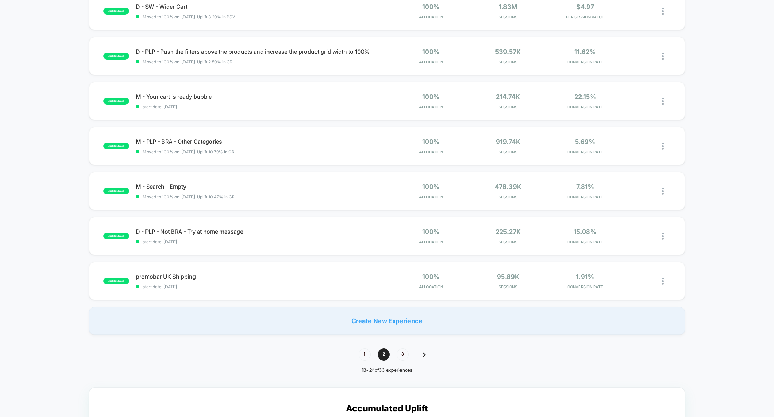
scroll to position [330, 0]
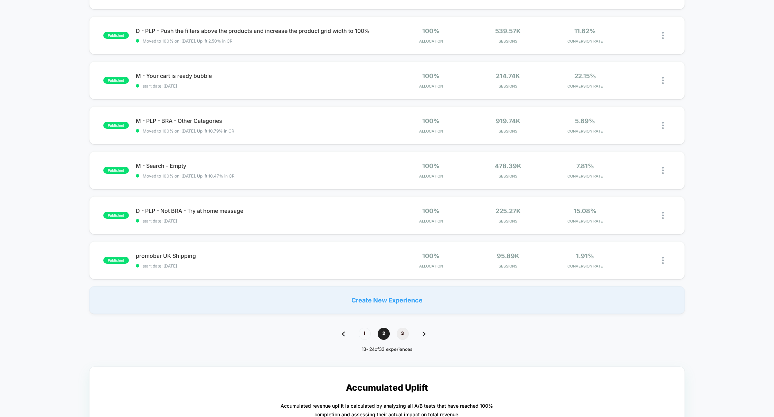
click at [397, 332] on span "3" at bounding box center [403, 333] width 12 height 12
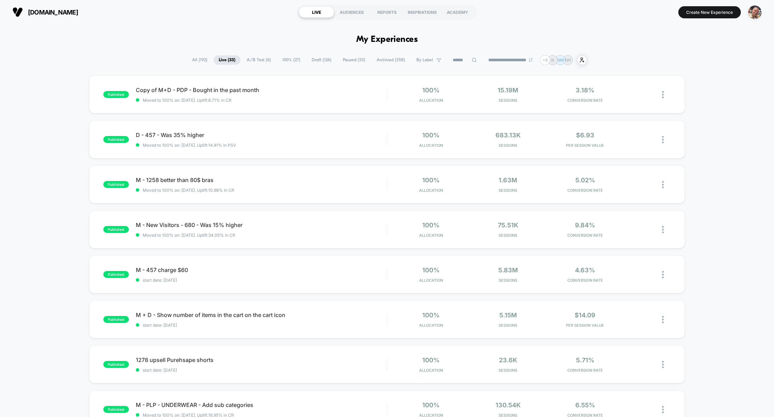
scroll to position [2, 0]
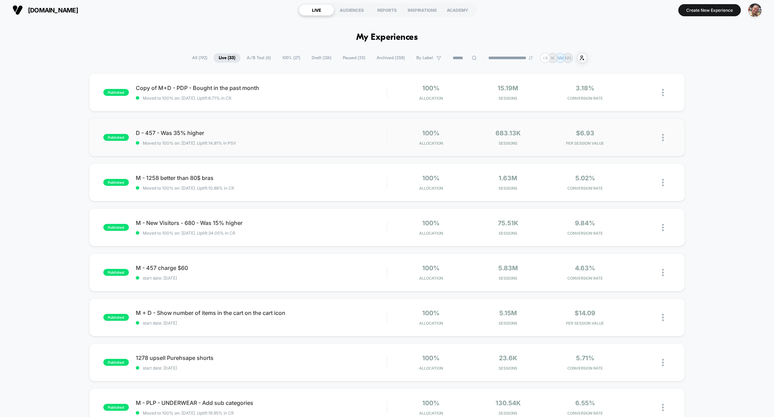
click at [287, 146] on div "published D - 457 - Was 35% higher Moved to 100% on: [DATE] . Uplift: 14.81% in…" at bounding box center [387, 137] width 596 height 38
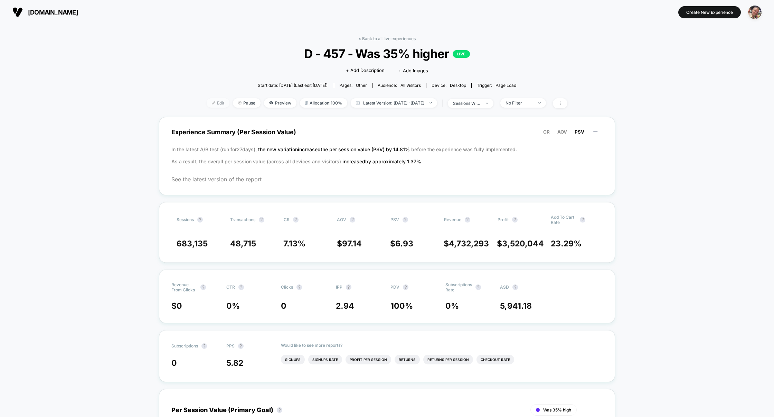
click at [208, 106] on span "Edit" at bounding box center [218, 102] width 23 height 9
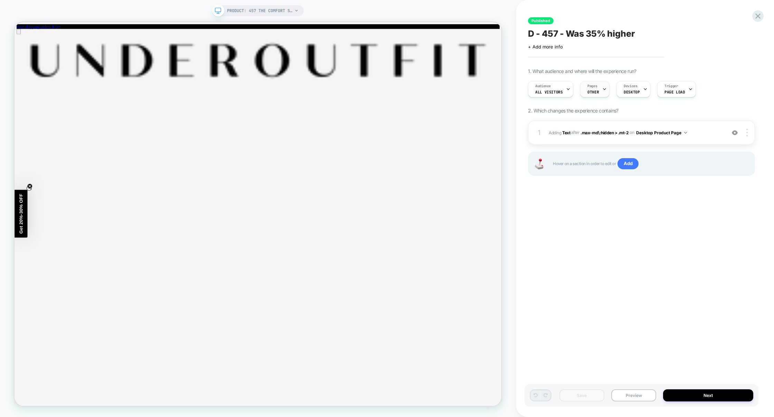
click at [595, 91] on span "OTHER" at bounding box center [593, 92] width 11 height 5
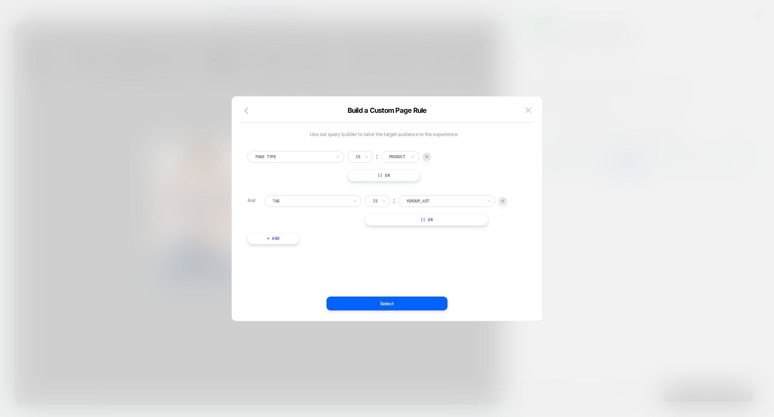
click at [561, 162] on div at bounding box center [387, 208] width 774 height 417
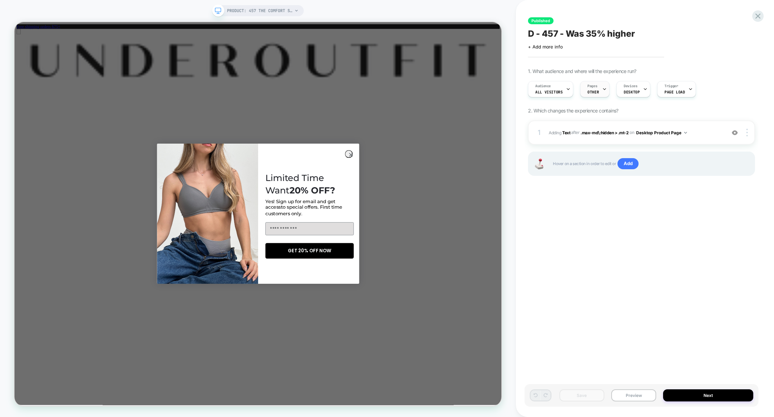
click at [602, 91] on div at bounding box center [604, 89] width 4 height 16
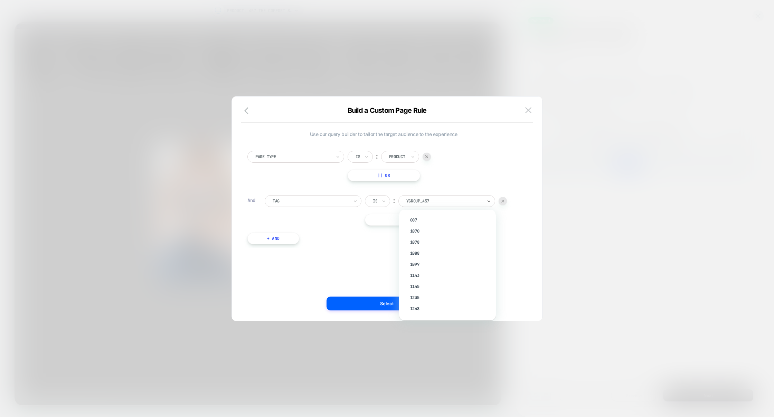
click at [423, 200] on div at bounding box center [444, 201] width 76 height 6
drag, startPoint x: 437, startPoint y: 200, endPoint x: 401, endPoint y: 200, distance: 36.3
click at [421, 200] on div at bounding box center [444, 201] width 76 height 6
click at [455, 179] on div "Page Type Is ︰ Product || Or" at bounding box center [383, 166] width 272 height 30
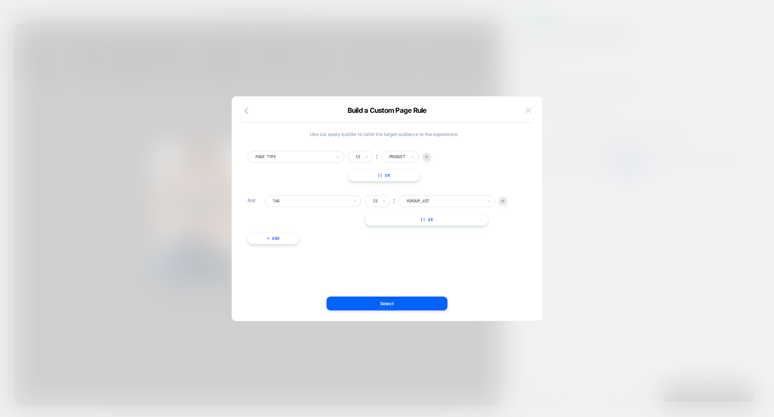
click at [527, 112] on img at bounding box center [528, 110] width 6 height 6
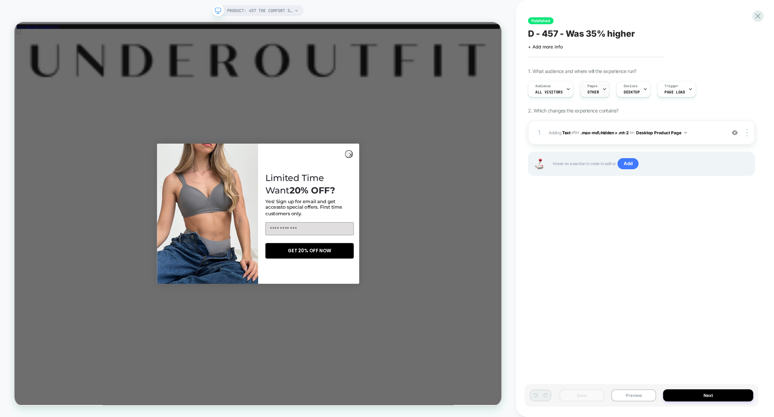
click at [599, 92] on div "Pages OTHER" at bounding box center [593, 89] width 25 height 16
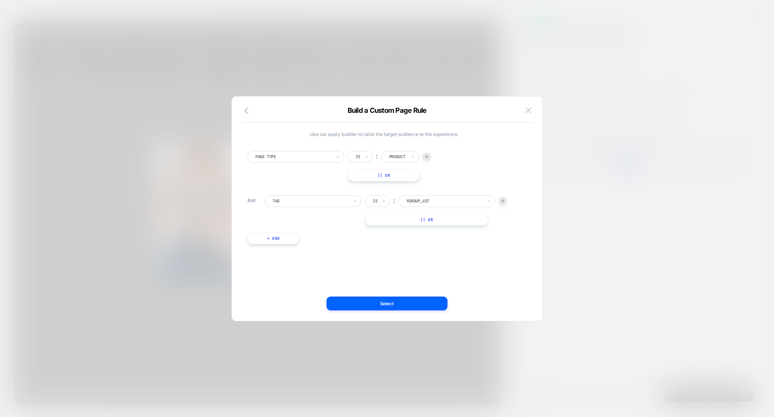
click at [527, 75] on div at bounding box center [387, 208] width 774 height 417
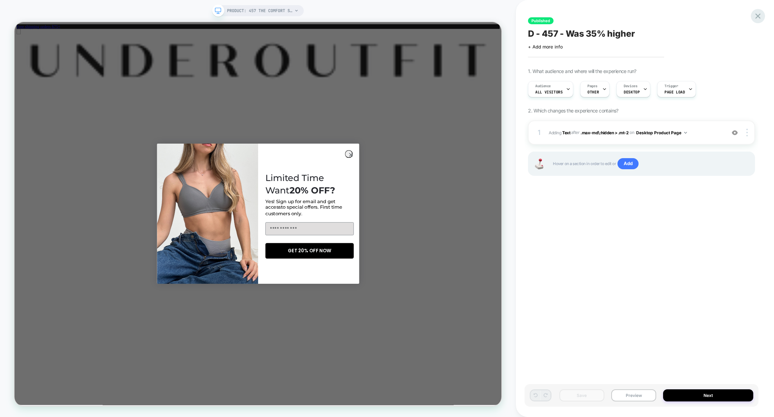
click at [759, 19] on icon at bounding box center [758, 15] width 9 height 9
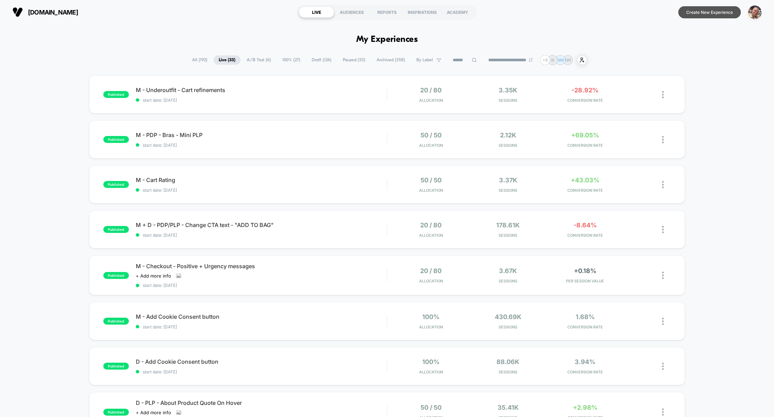
click at [707, 15] on button "Create New Experience" at bounding box center [710, 12] width 63 height 12
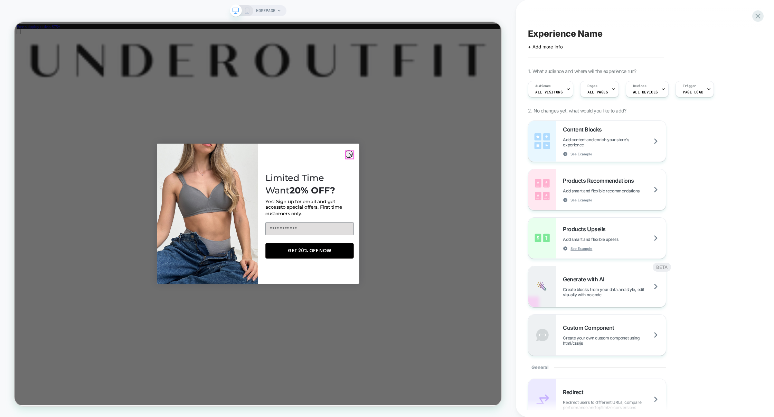
click at [461, 197] on circle "Close dialog" at bounding box center [463, 199] width 10 height 10
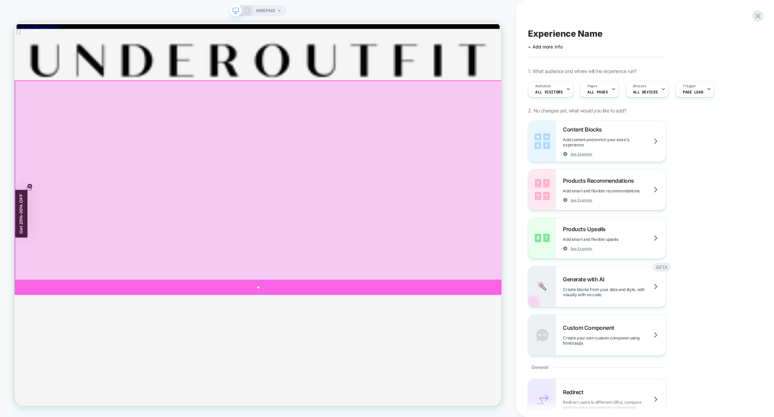
click at [417, 378] on div at bounding box center [340, 375] width 650 height 20
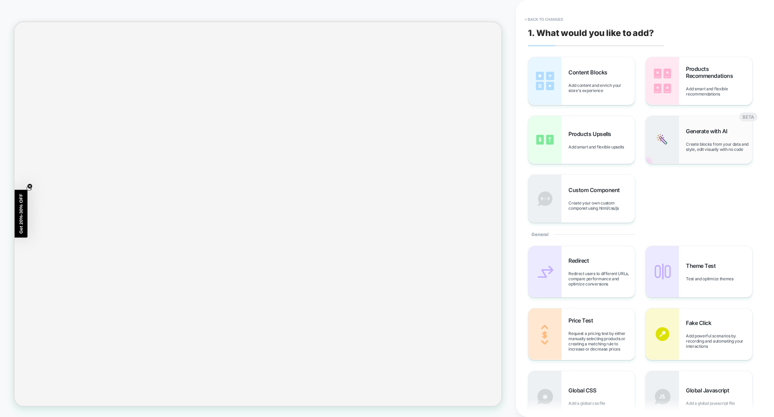
scroll to position [102, 0]
click at [596, 86] on span "Add content and enrich your store's experience" at bounding box center [602, 88] width 66 height 10
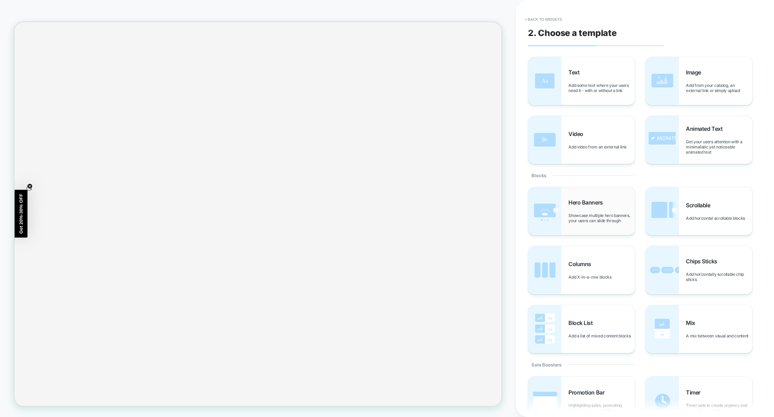
click at [587, 219] on span "Showcase multiple hero banners, your users can slide through" at bounding box center [602, 218] width 66 height 10
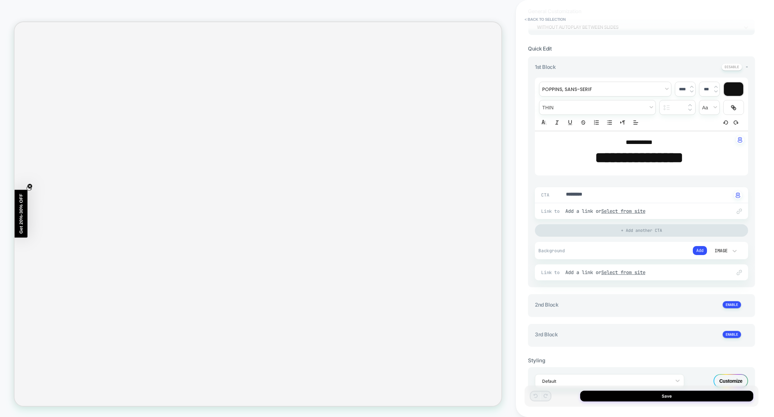
scroll to position [0, 0]
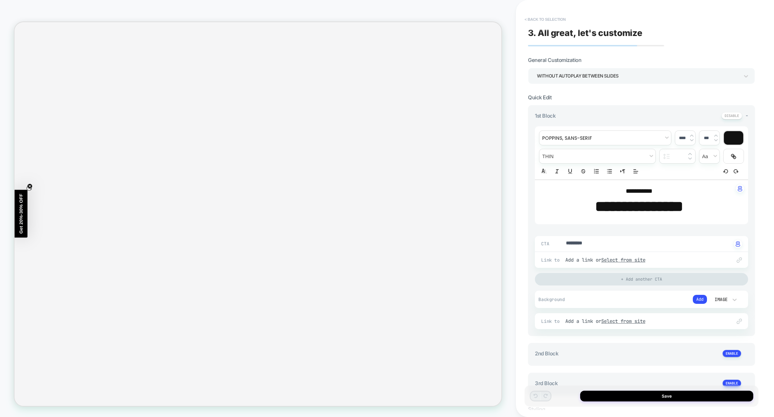
click at [558, 24] on button "< Back to selection" at bounding box center [545, 19] width 48 height 11
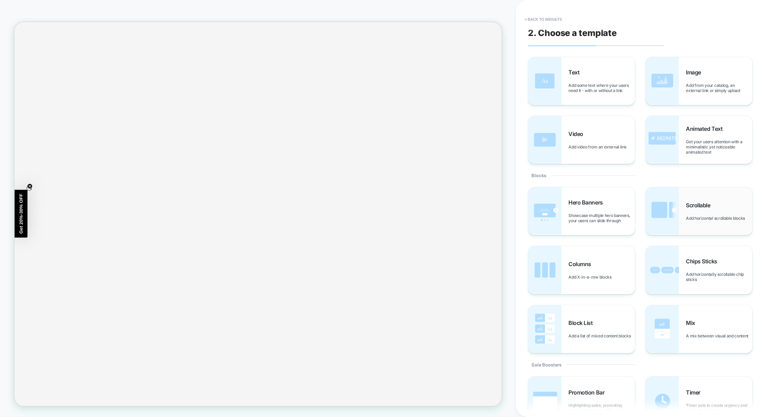
scroll to position [103, 0]
click at [684, 220] on div "Scrollable Add horizontal scrollable blocks" at bounding box center [699, 211] width 106 height 48
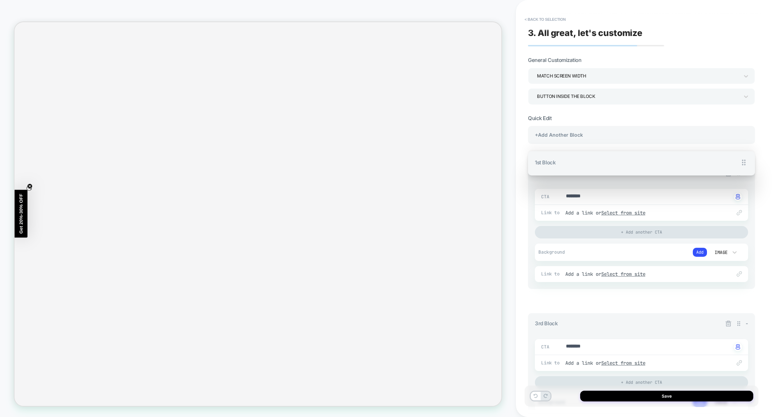
drag, startPoint x: 739, startPoint y: 161, endPoint x: 737, endPoint y: 290, distance: 129.0
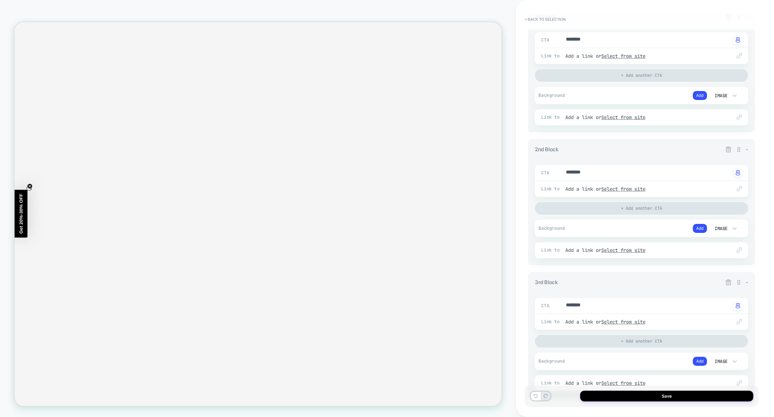
scroll to position [145, 0]
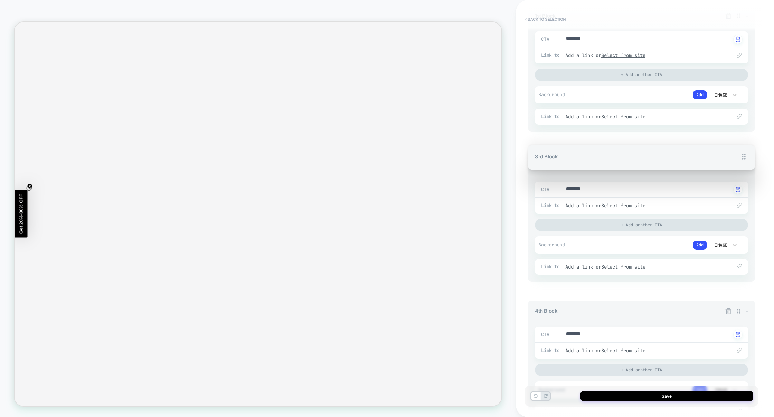
drag, startPoint x: 740, startPoint y: 283, endPoint x: 718, endPoint y: 162, distance: 122.9
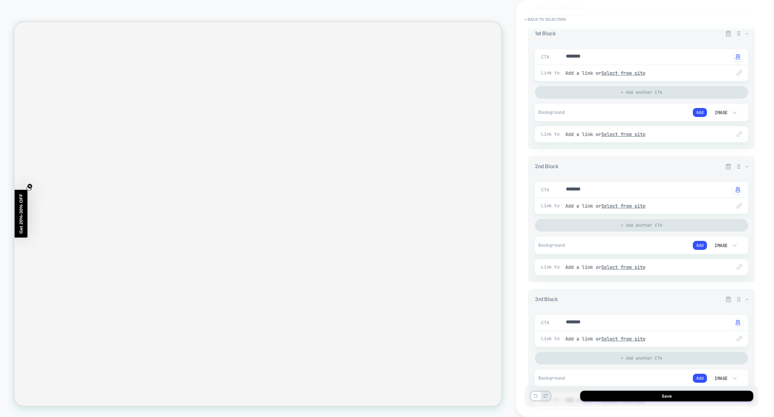
scroll to position [88, 0]
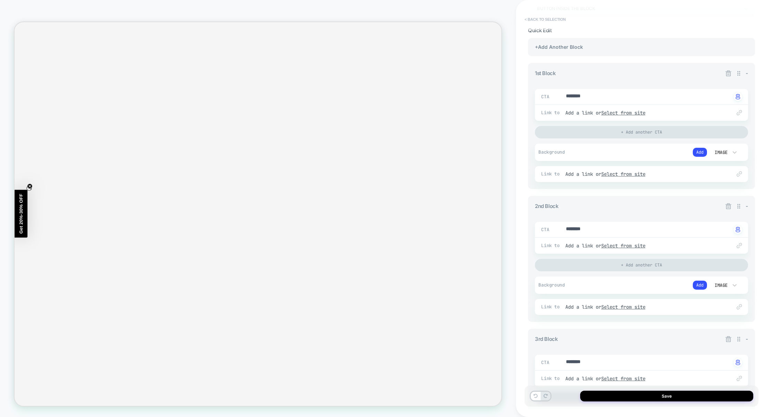
click at [532, 19] on button "< Back to selection" at bounding box center [545, 19] width 48 height 11
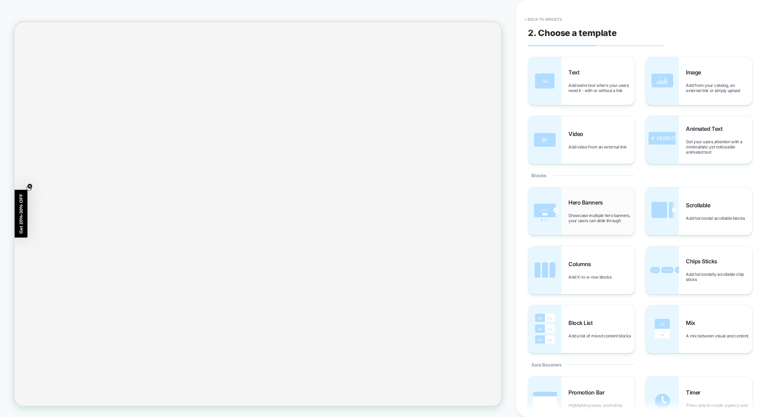
scroll to position [218, 0]
click at [583, 224] on div "Hero Banners Showcase multiple hero banners, your users can slide through" at bounding box center [582, 211] width 106 height 48
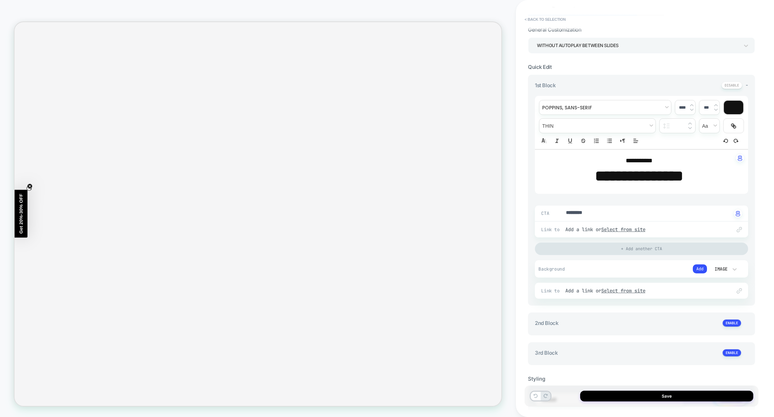
scroll to position [74, 0]
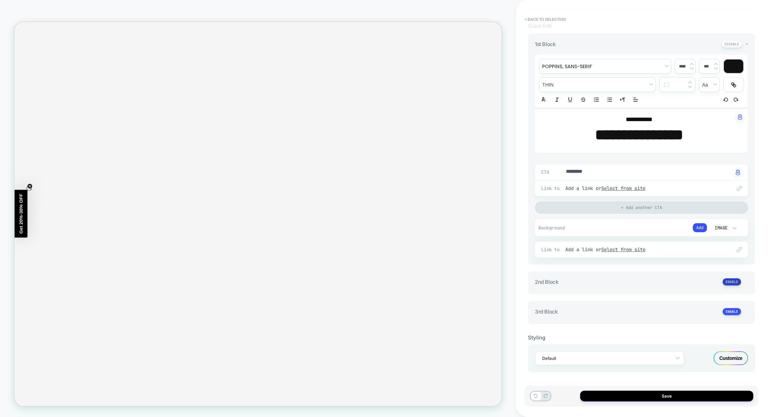
click at [735, 278] on button at bounding box center [732, 281] width 19 height 7
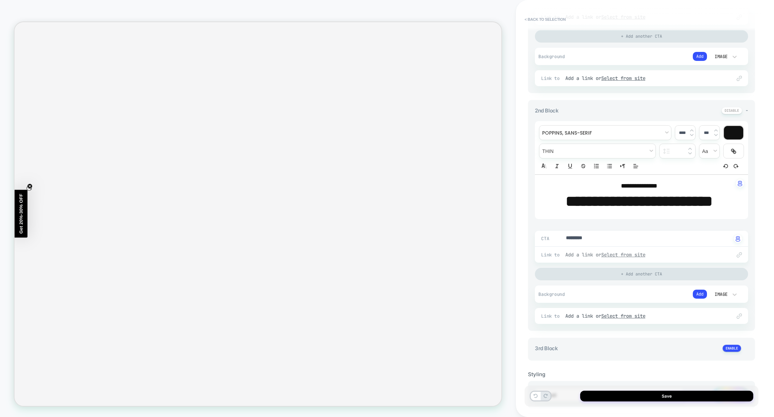
scroll to position [283, 0]
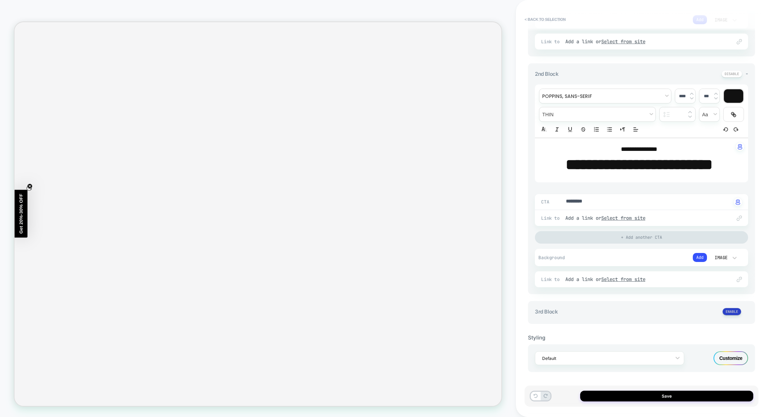
click at [729, 310] on button at bounding box center [732, 311] width 19 height 7
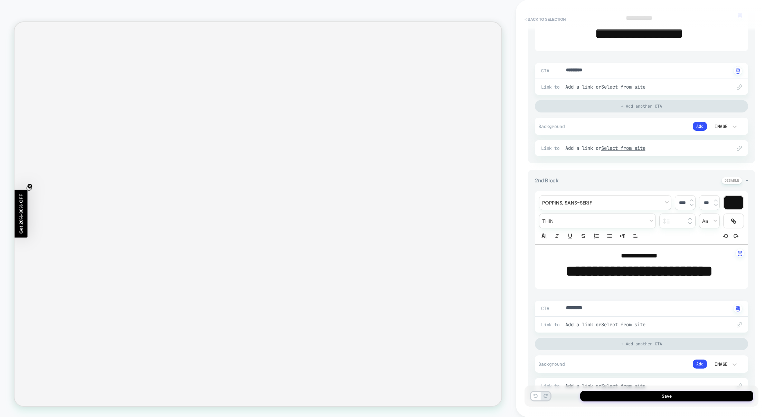
scroll to position [0, 0]
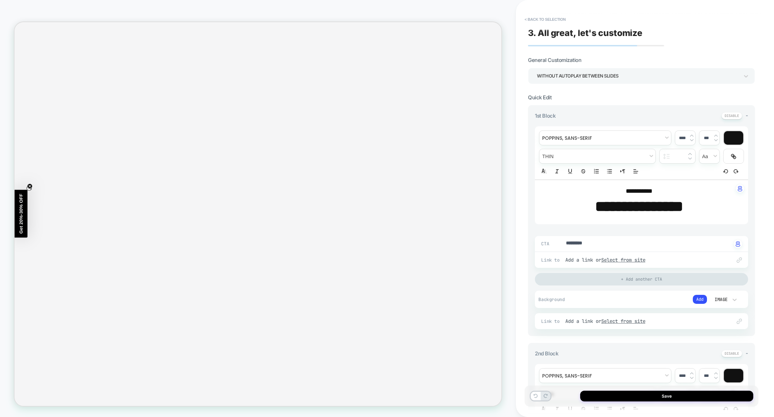
click at [571, 73] on div "WITHOUT AUTOPLAY BETWEEN SLIDES" at bounding box center [638, 75] width 202 height 9
click at [562, 97] on div "WITH AUTOPLAY BETWEEN SLIDES" at bounding box center [642, 95] width 222 height 14
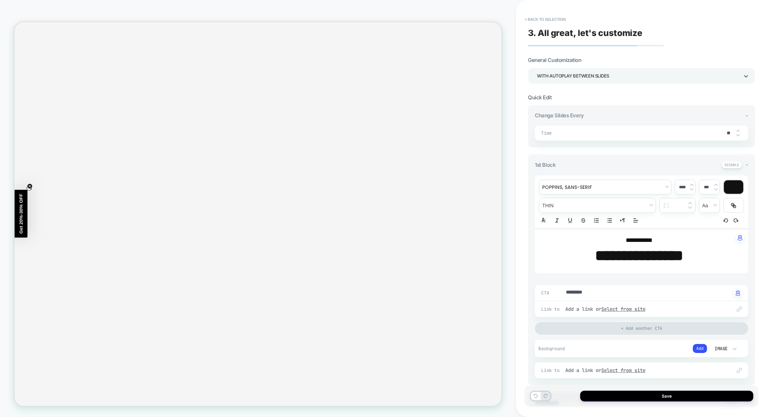
scroll to position [0, 2615]
click at [551, 21] on button "< Back to selection" at bounding box center [545, 19] width 48 height 11
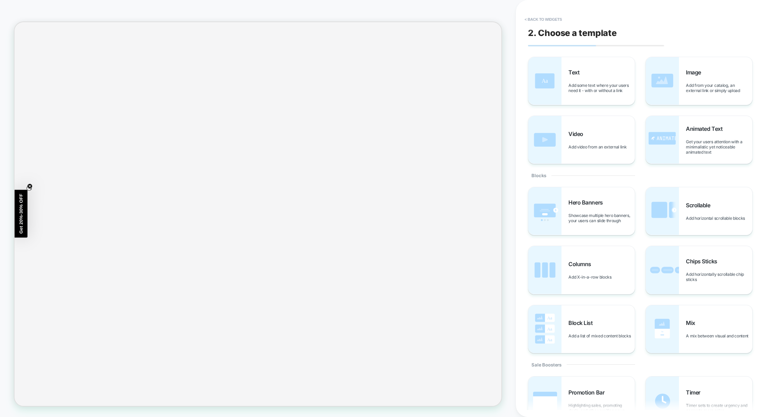
click at [551, 21] on button "< Back to widgets" at bounding box center [543, 19] width 44 height 11
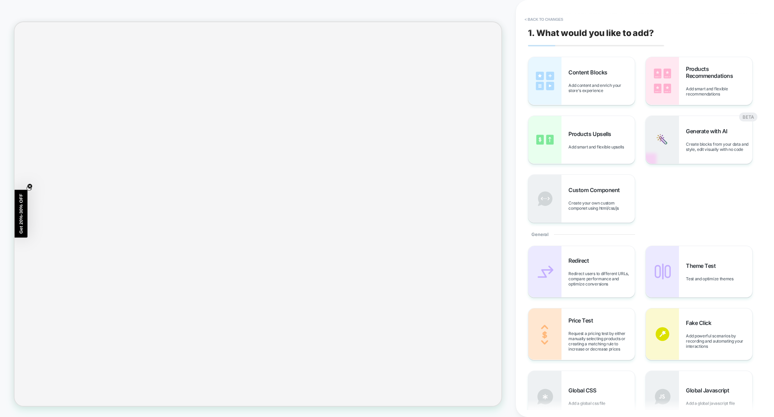
scroll to position [102, 0]
click at [551, 21] on button "< Back to changes" at bounding box center [544, 19] width 46 height 11
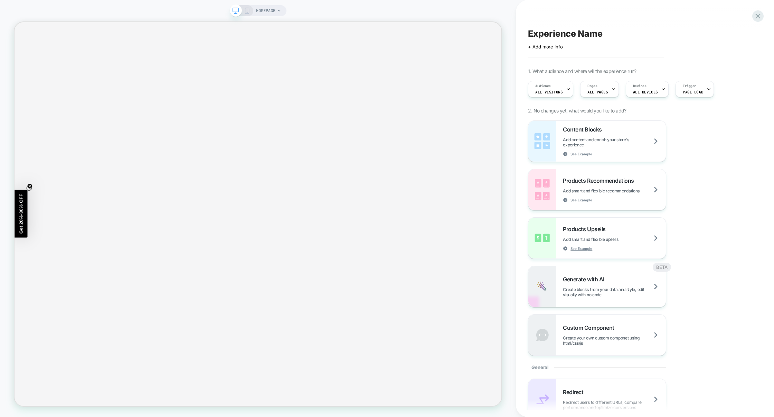
click at [246, 12] on icon at bounding box center [247, 11] width 6 height 6
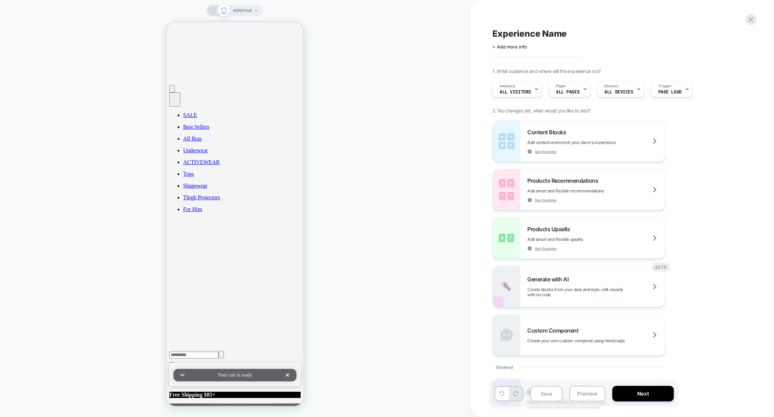
scroll to position [126, 0]
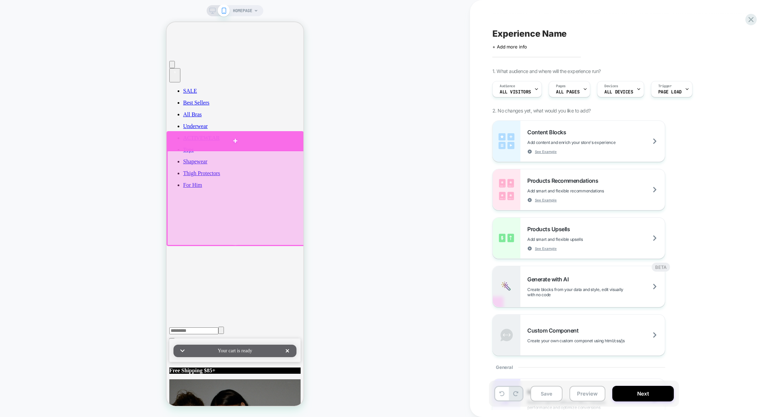
click at [249, 146] on div at bounding box center [235, 140] width 137 height 19
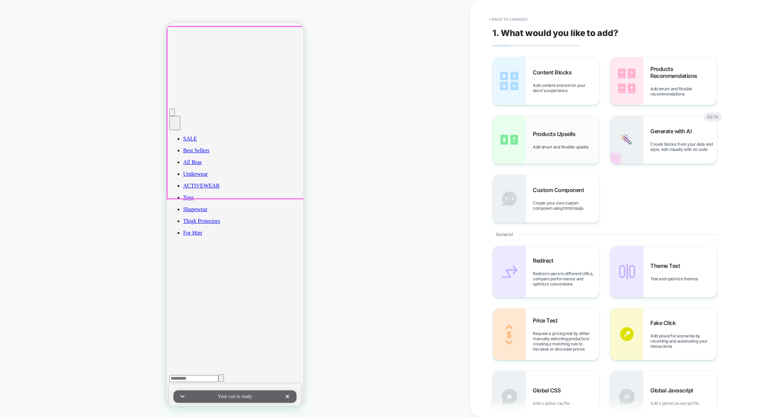
scroll to position [76, 0]
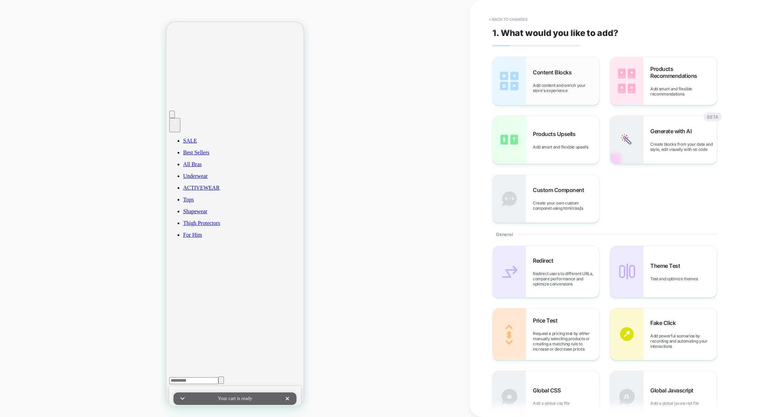
click at [543, 88] on span "Add content and enrich your store's experience" at bounding box center [566, 88] width 66 height 10
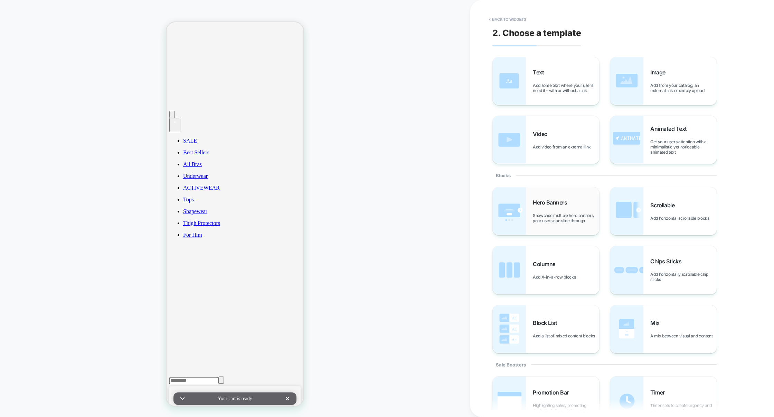
click at [544, 217] on span "Showcase multiple hero banners, your users can slide through" at bounding box center [566, 218] width 66 height 10
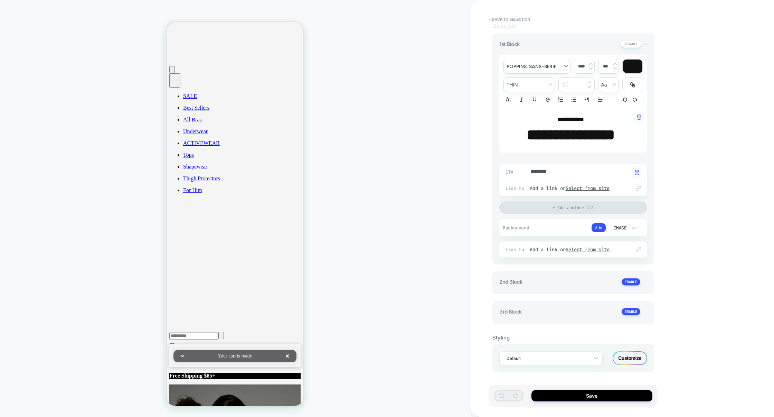
scroll to position [0, 0]
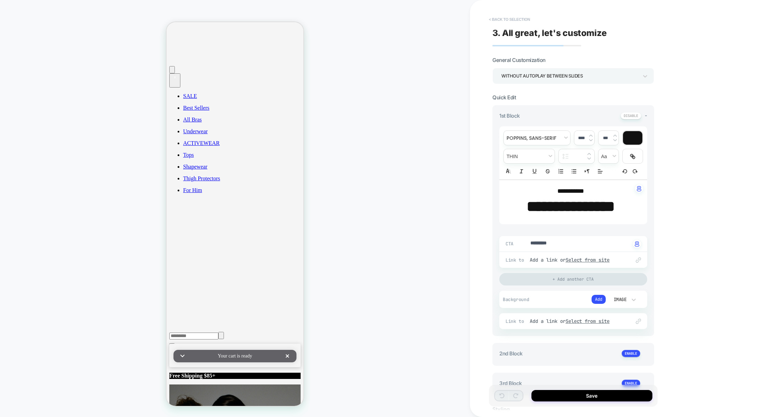
click at [531, 22] on button "< Back to selection" at bounding box center [510, 19] width 48 height 11
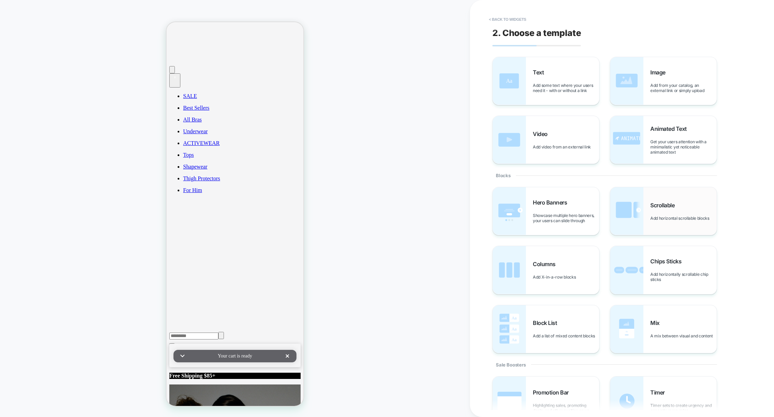
click at [660, 209] on div "Scrollable Add horizontal scrollable blocks" at bounding box center [684, 211] width 66 height 19
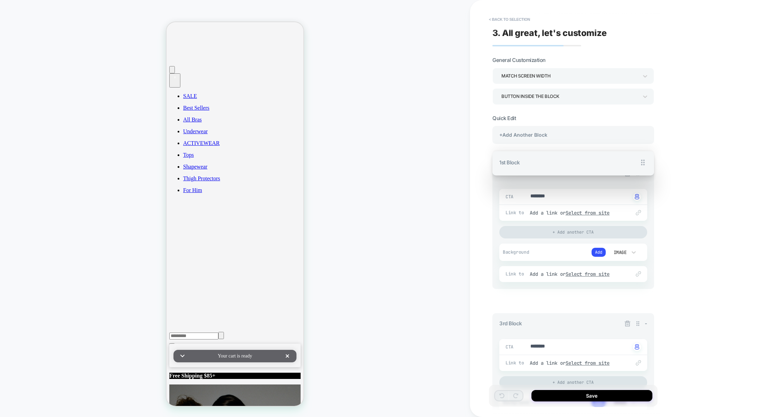
drag, startPoint x: 639, startPoint y: 161, endPoint x: 635, endPoint y: 286, distance: 125.5
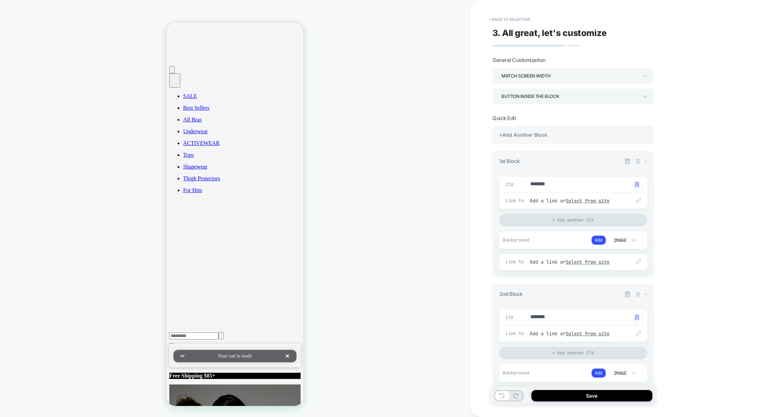
drag, startPoint x: 529, startPoint y: 186, endPoint x: 554, endPoint y: 186, distance: 24.5
click at [554, 186] on div "CTA ******** Click to change to alternative text" at bounding box center [573, 185] width 148 height 16
drag, startPoint x: 554, startPoint y: 186, endPoint x: 502, endPoint y: 186, distance: 52.2
type textarea "*"
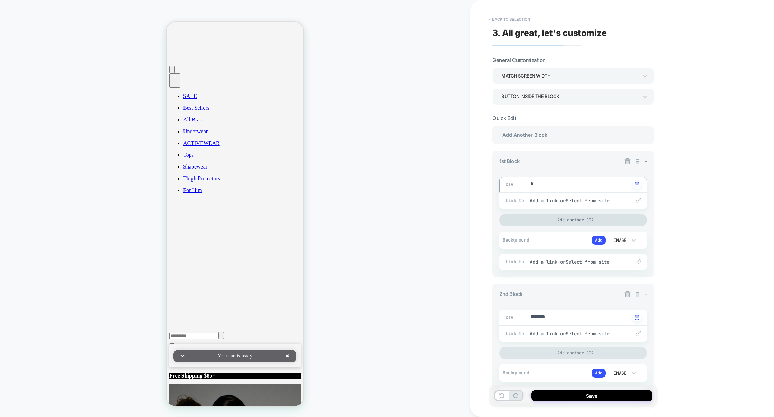
type textarea "*"
drag, startPoint x: 552, startPoint y: 319, endPoint x: 518, endPoint y: 319, distance: 34.6
type textarea "*"
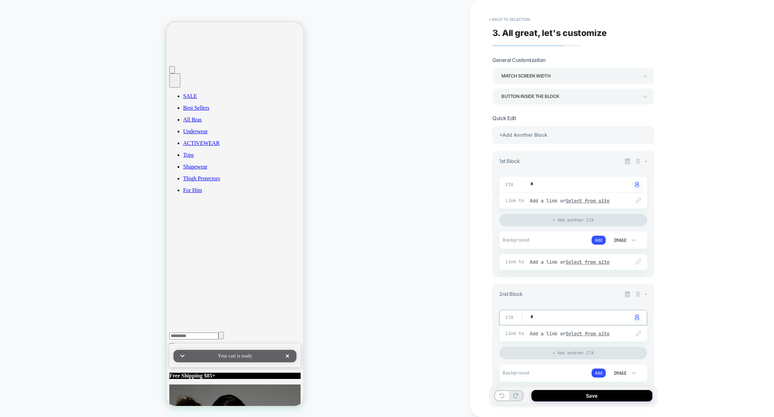
type textarea "*"
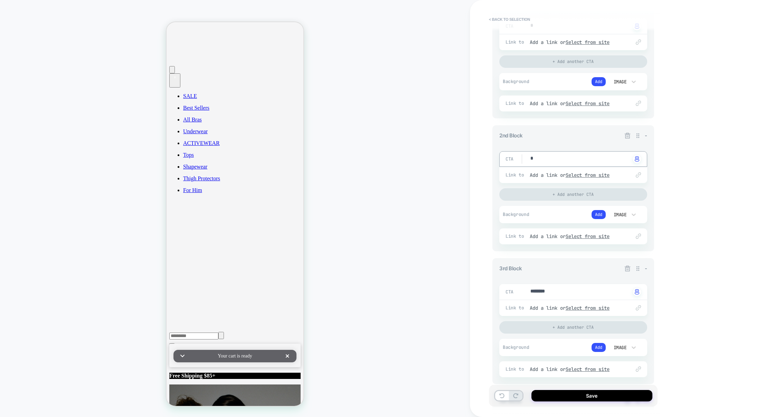
scroll to position [194, 0]
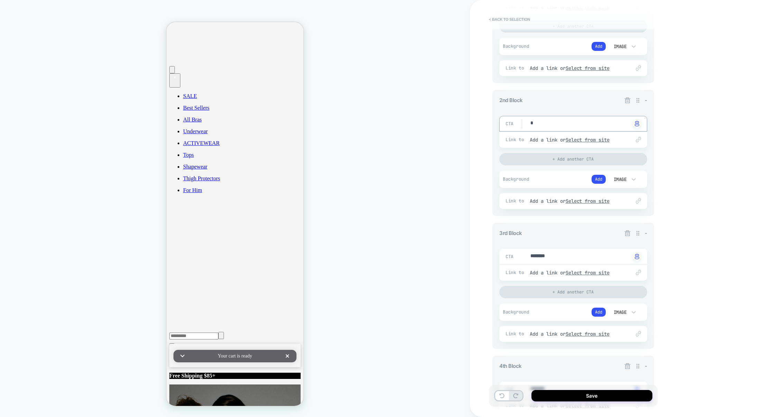
type textarea "*"
drag, startPoint x: 563, startPoint y: 260, endPoint x: 501, endPoint y: 260, distance: 61.9
type textarea "*"
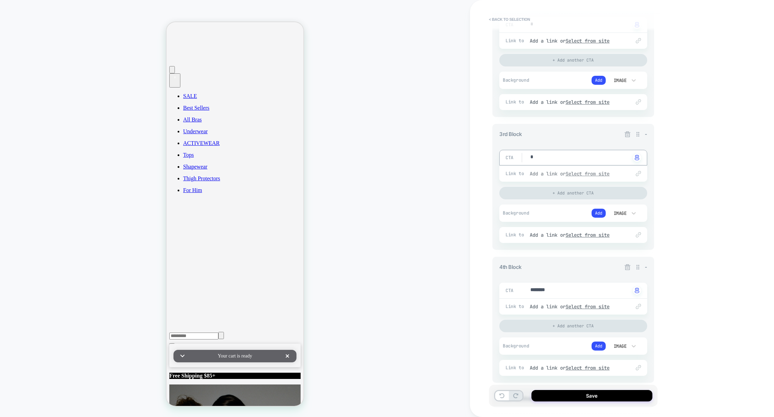
scroll to position [329, 0]
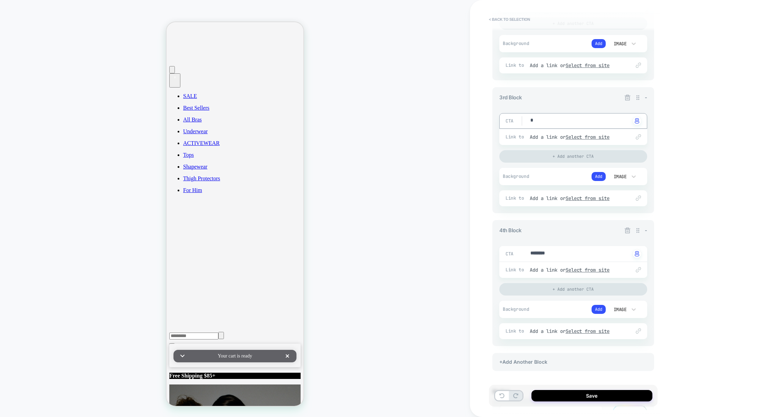
type textarea "*"
drag, startPoint x: 552, startPoint y: 258, endPoint x: 509, endPoint y: 257, distance: 42.5
type textarea "*"
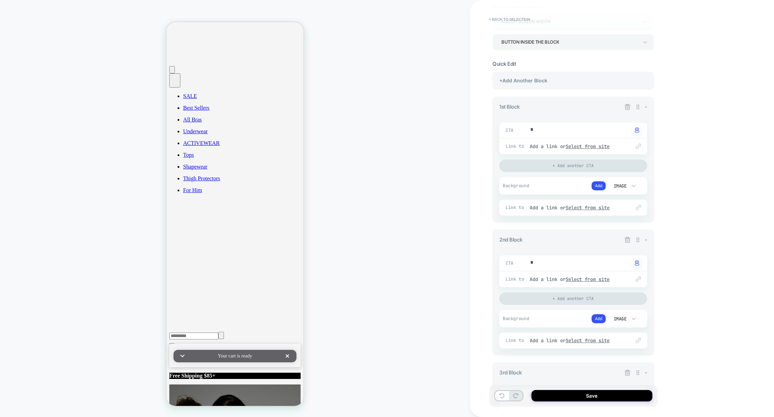
scroll to position [0, 0]
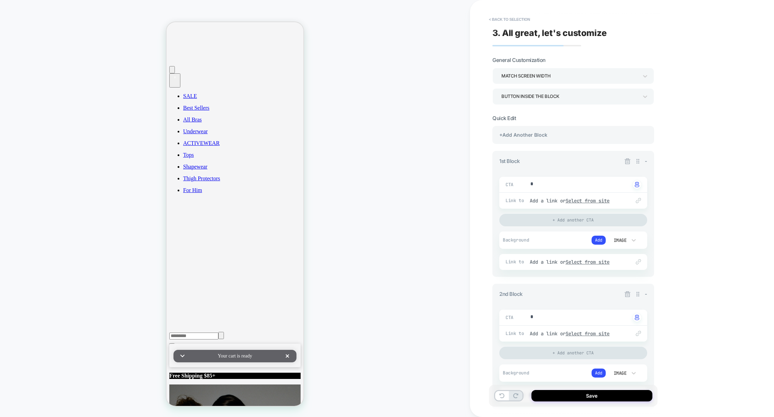
type textarea "*"
click at [557, 99] on div "Button inside the block" at bounding box center [570, 96] width 137 height 9
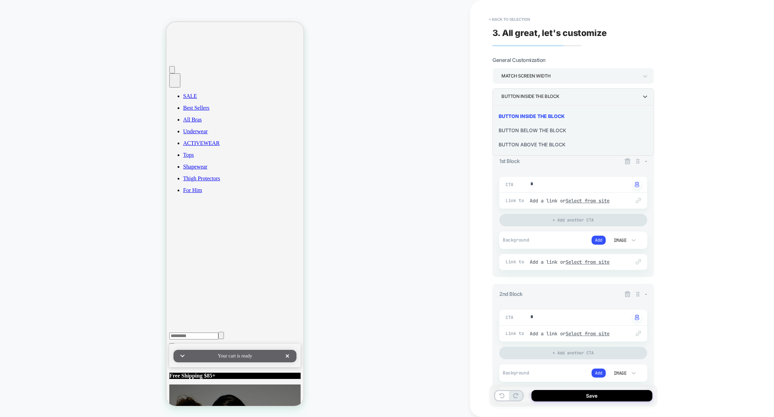
click at [558, 99] on div at bounding box center [387, 208] width 774 height 417
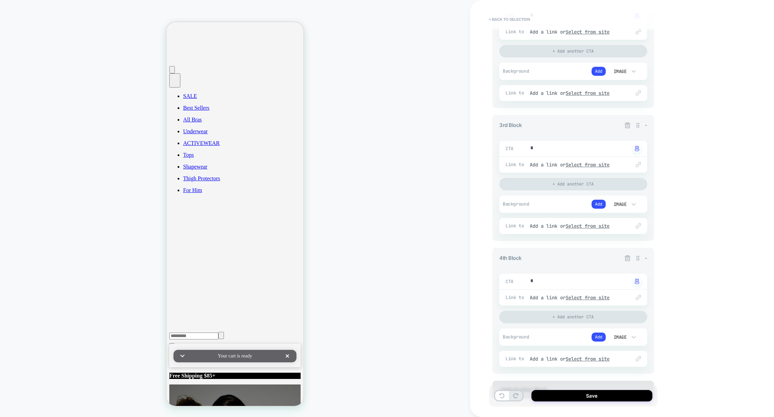
scroll to position [300, 0]
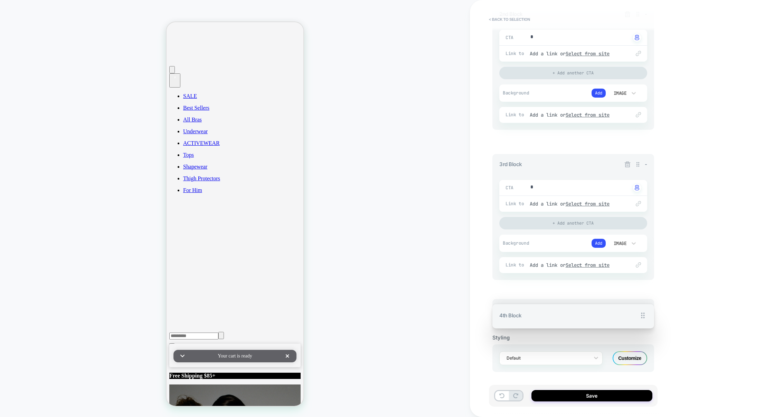
drag, startPoint x: 640, startPoint y: 262, endPoint x: 628, endPoint y: 176, distance: 87.2
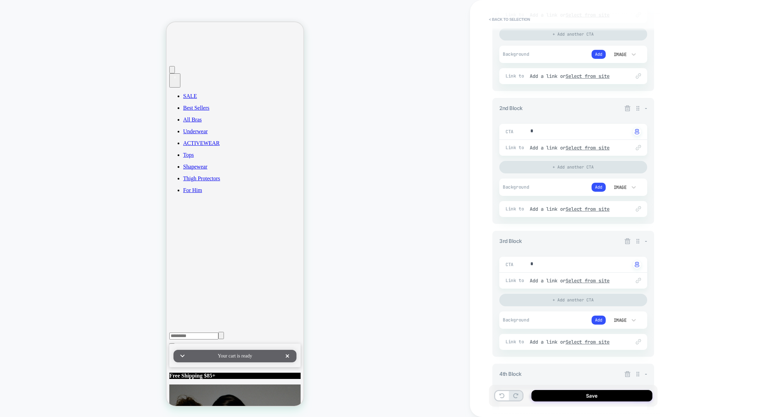
scroll to position [142, 0]
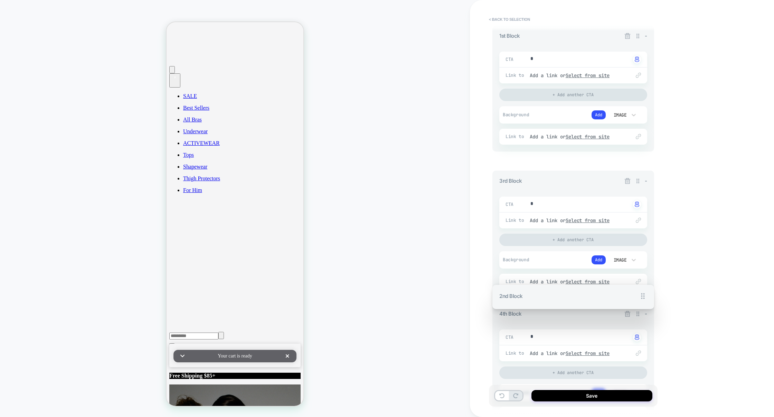
drag, startPoint x: 638, startPoint y: 151, endPoint x: 632, endPoint y: 92, distance: 60.2
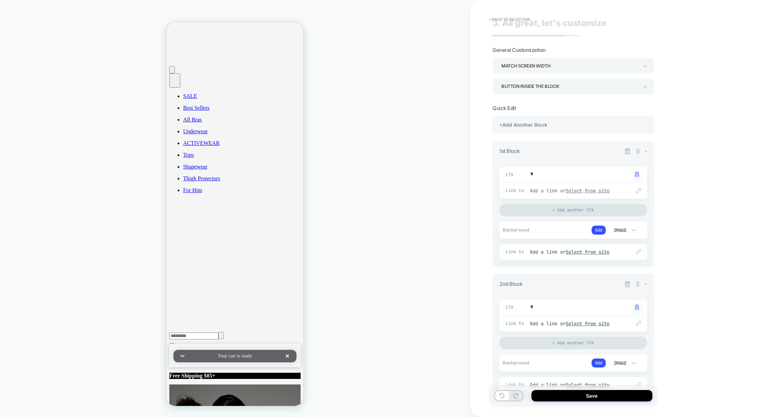
scroll to position [13, 0]
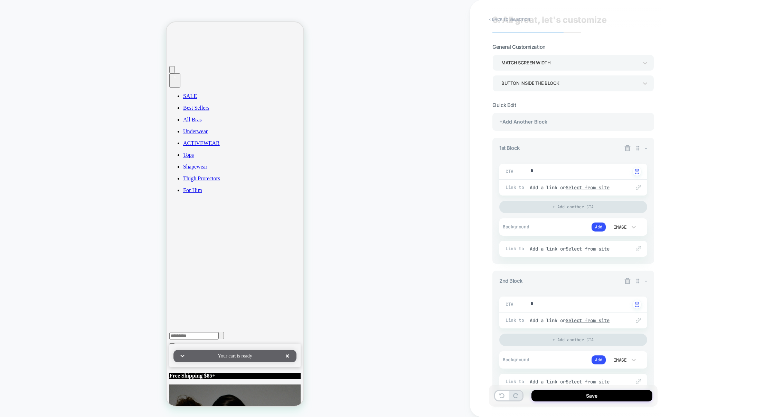
click at [627, 147] on icon at bounding box center [627, 147] width 7 height 7
click at [569, 125] on div "+Add Another Block" at bounding box center [574, 122] width 162 height 18
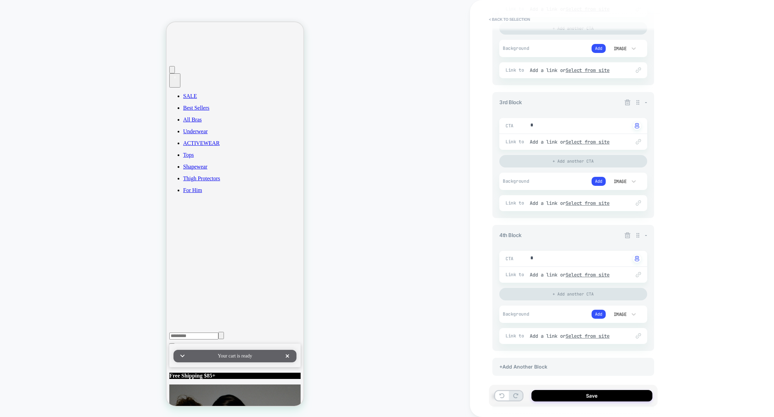
scroll to position [386, 0]
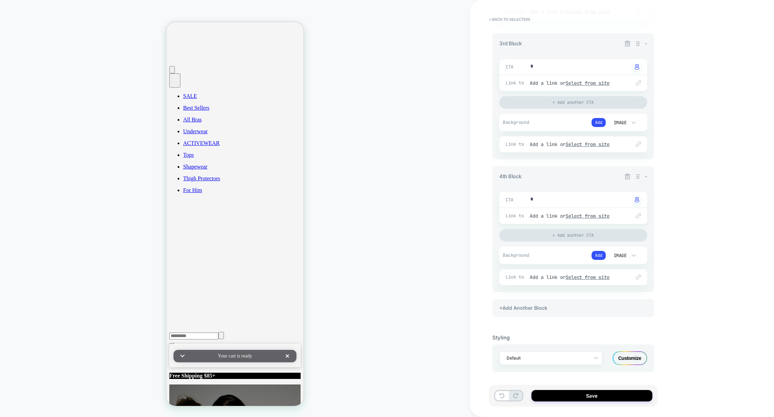
click at [628, 177] on icon at bounding box center [628, 176] width 6 height 6
click at [546, 310] on div "+Add Another Block" at bounding box center [574, 308] width 162 height 18
click at [629, 359] on div "Customize" at bounding box center [630, 358] width 35 height 14
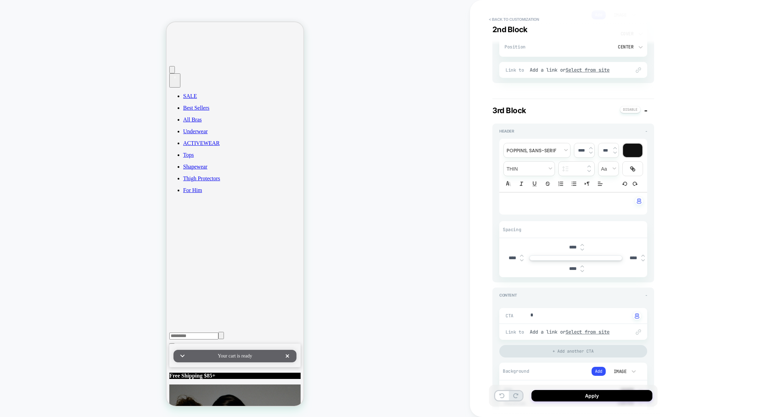
scroll to position [91, 0]
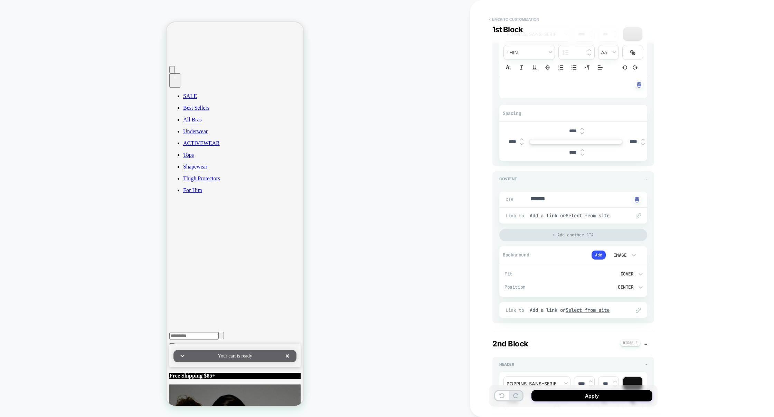
click at [513, 19] on button "< Back to customization" at bounding box center [514, 19] width 57 height 11
type textarea "*"
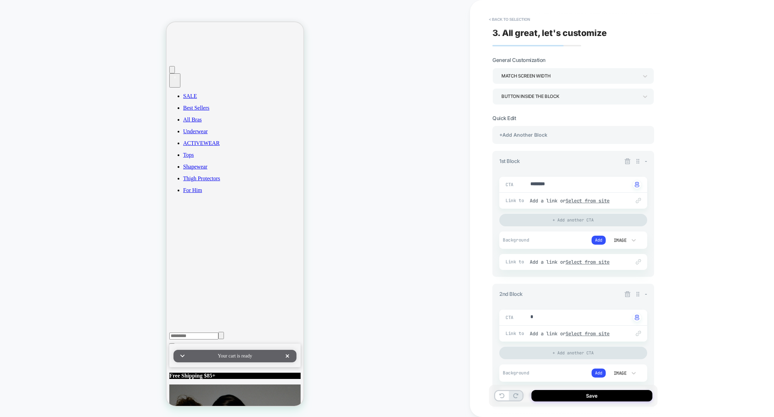
click at [513, 19] on button "< Back to selection" at bounding box center [510, 19] width 48 height 11
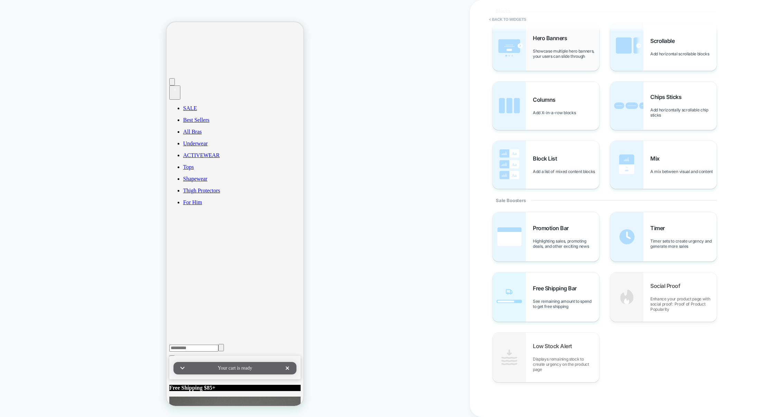
scroll to position [0, 0]
